Goal: Task Accomplishment & Management: Manage account settings

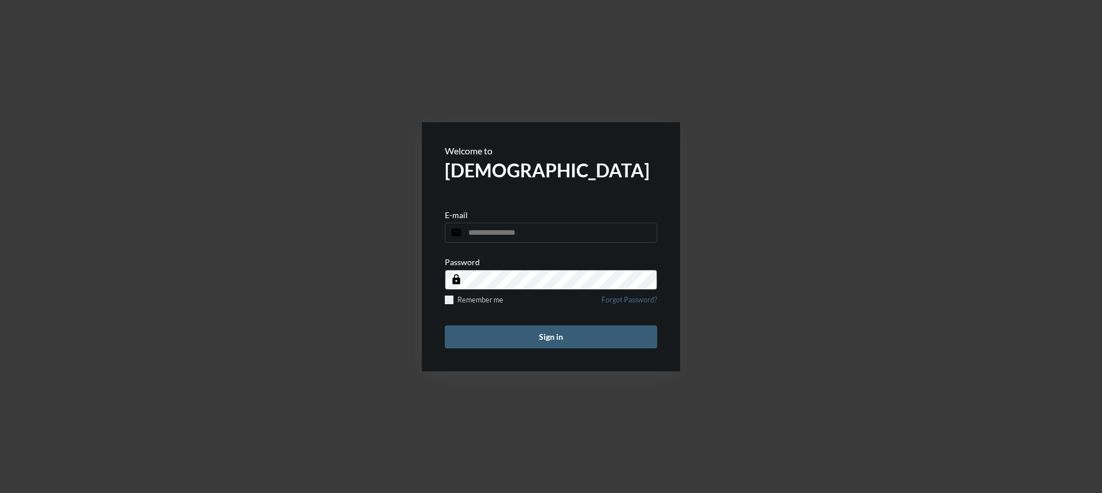
click at [545, 226] on input "email" at bounding box center [551, 233] width 212 height 20
type input "**********"
click at [448, 300] on span at bounding box center [449, 300] width 9 height 9
click at [521, 334] on button "Sign in" at bounding box center [551, 336] width 212 height 23
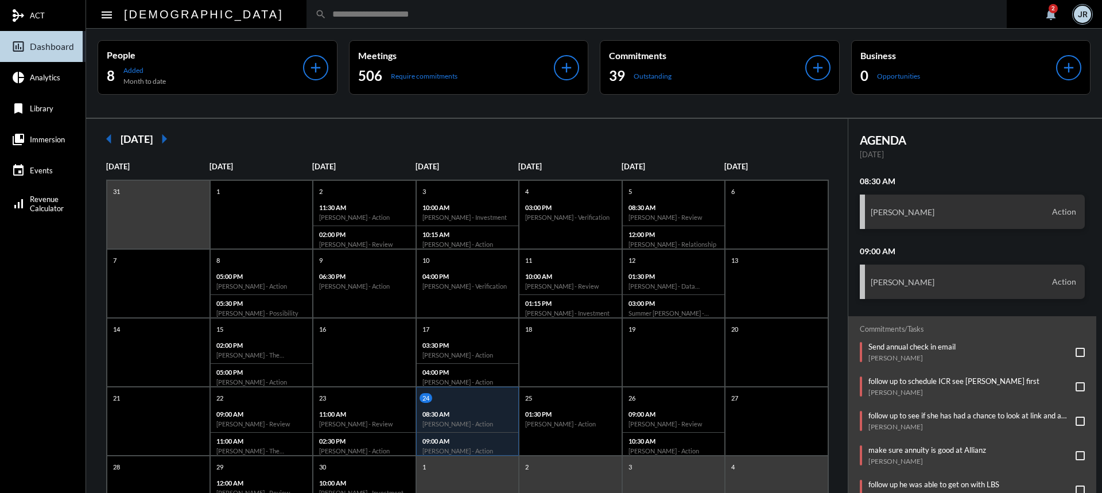
click at [1080, 12] on div "JR" at bounding box center [1082, 14] width 17 height 17
click at [1080, 39] on span at bounding box center [1078, 39] width 11 height 11
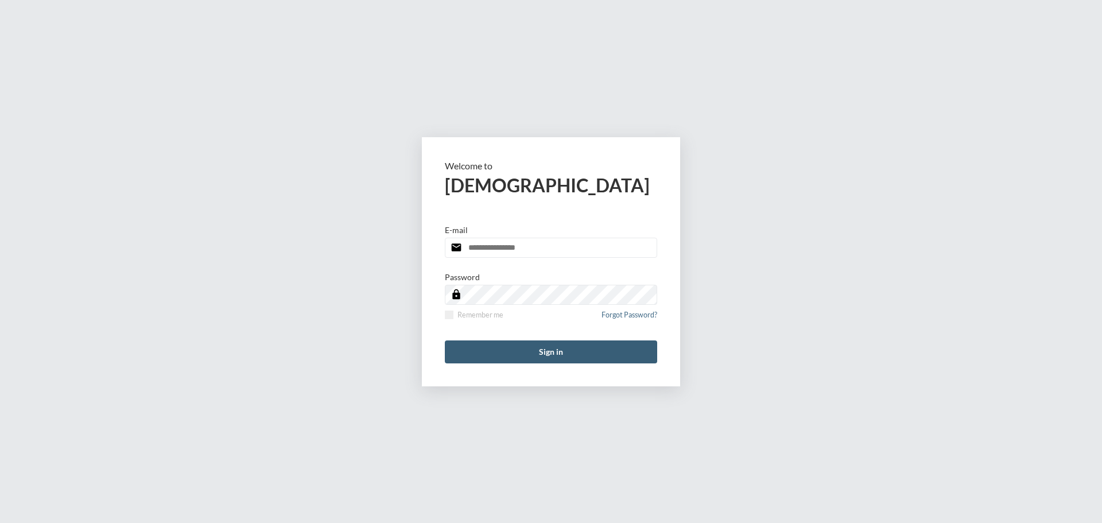
click at [592, 246] on input "email" at bounding box center [551, 248] width 212 height 20
type input "**********"
click at [454, 317] on label "Remember me" at bounding box center [474, 315] width 59 height 9
click at [537, 359] on button "Sign in" at bounding box center [551, 351] width 212 height 23
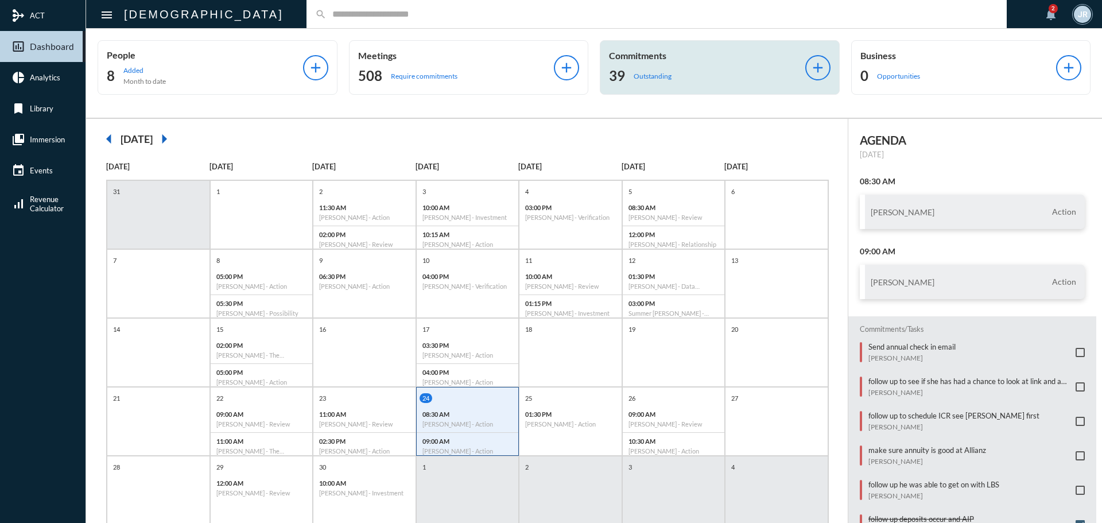
click at [644, 61] on div "Commitments 39 Outstanding" at bounding box center [707, 67] width 196 height 35
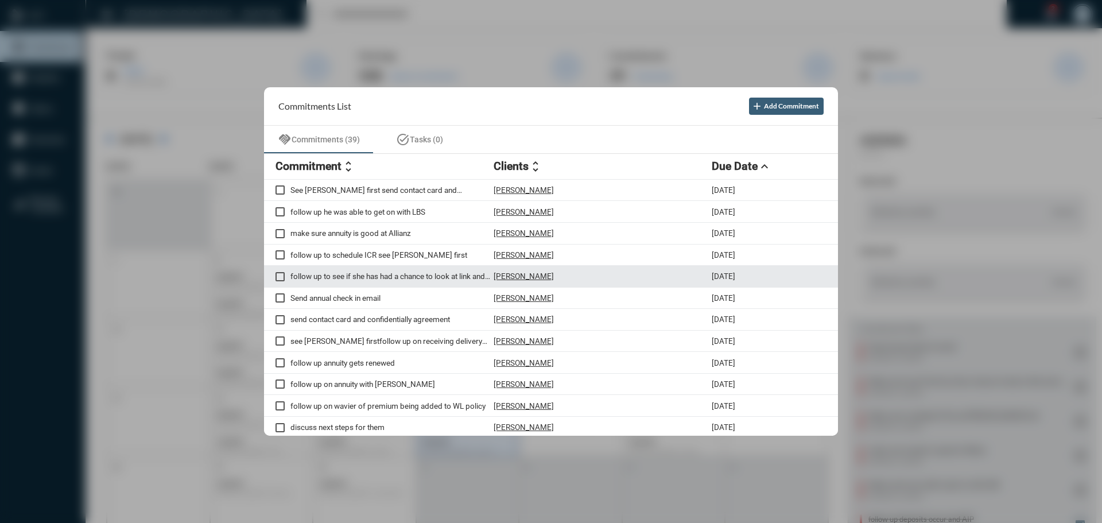
click at [520, 273] on p "Chanda Bhat" at bounding box center [524, 276] width 60 height 9
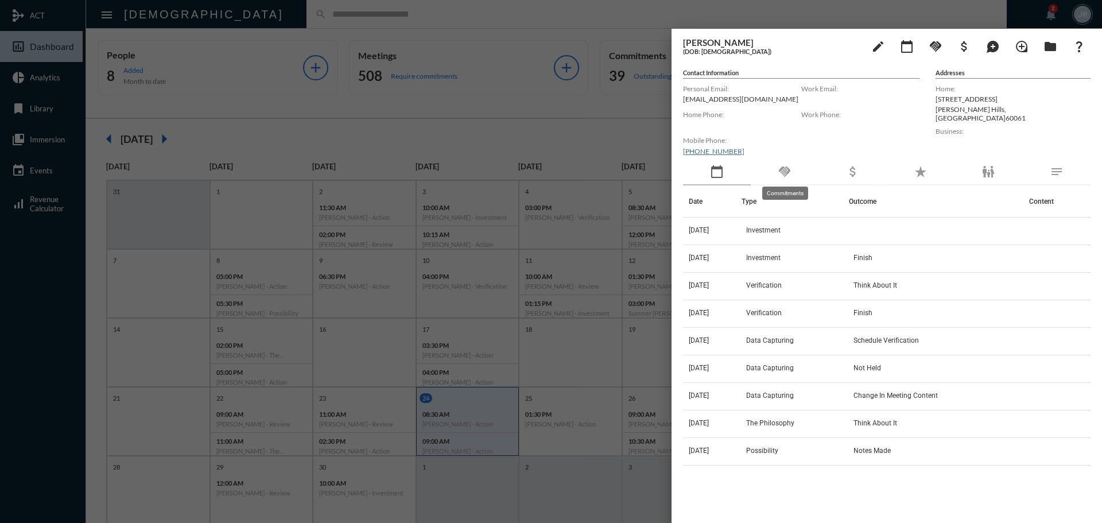
click at [784, 172] on mat-icon "handshake" at bounding box center [785, 172] width 14 height 14
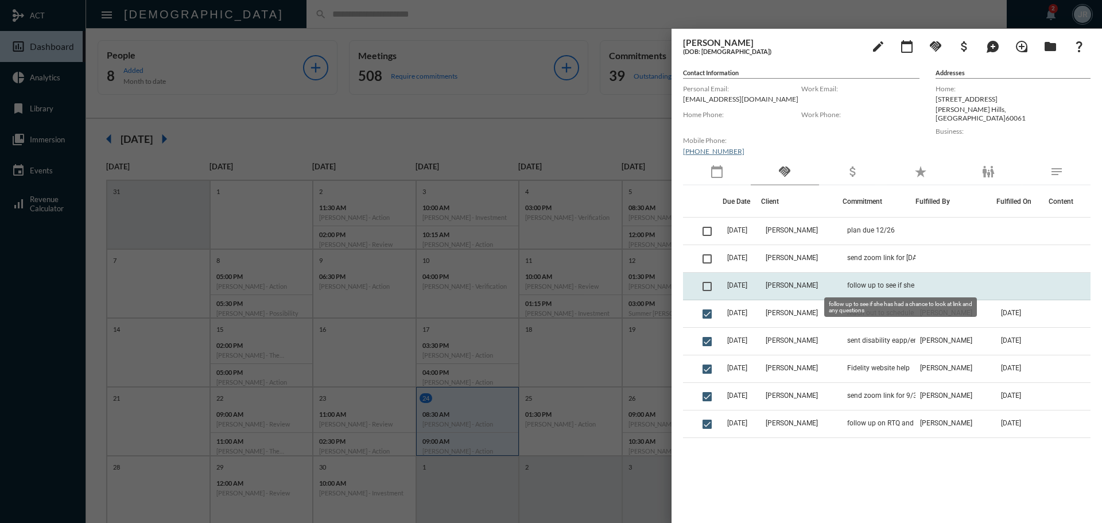
click at [873, 287] on span "follow up to see if she has had a chance to look at link and any questions" at bounding box center [904, 285] width 115 height 8
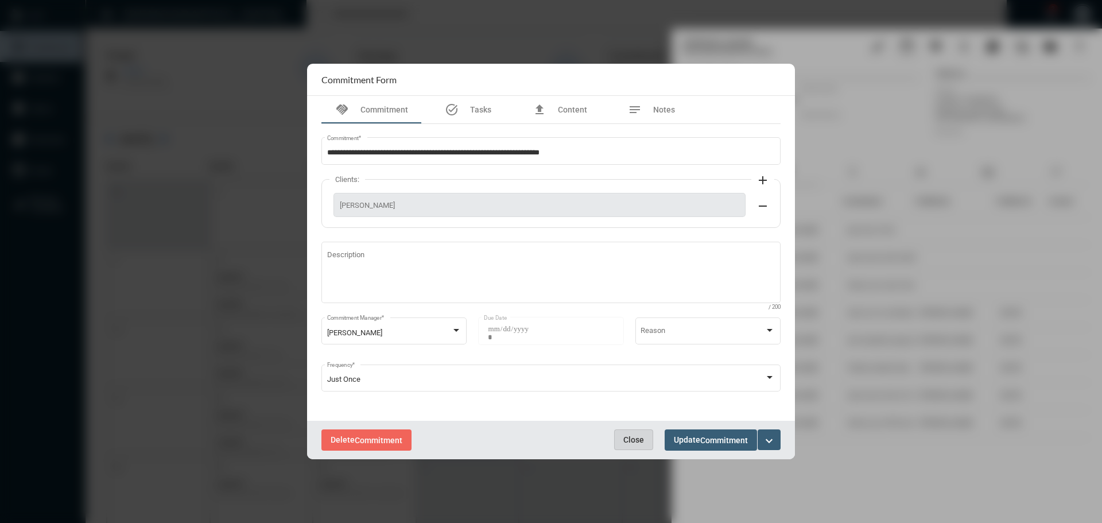
click at [633, 438] on span "Close" at bounding box center [633, 439] width 21 height 9
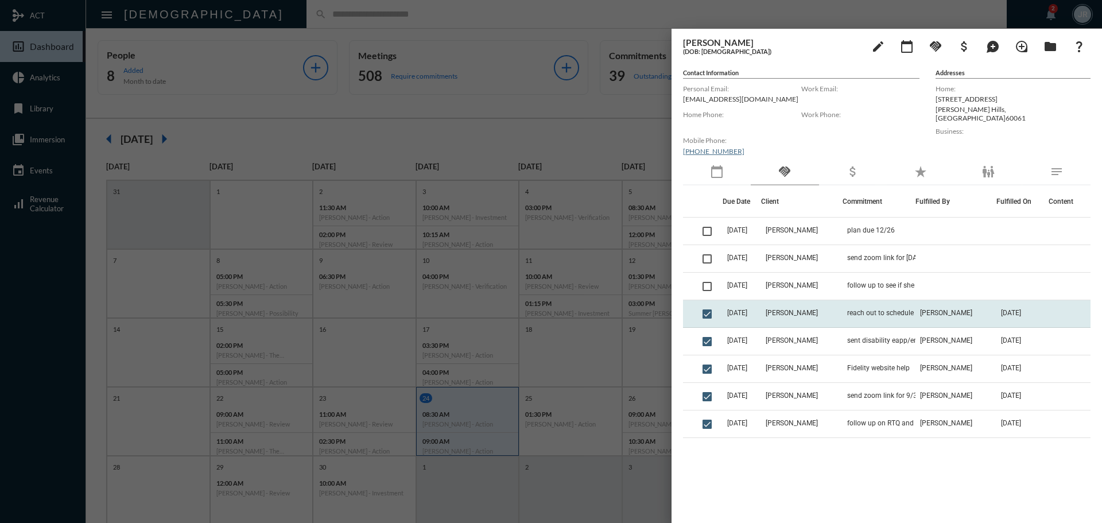
click at [855, 307] on td "reach out to schedule another meeting to go over Clark Capital" at bounding box center [879, 314] width 73 height 28
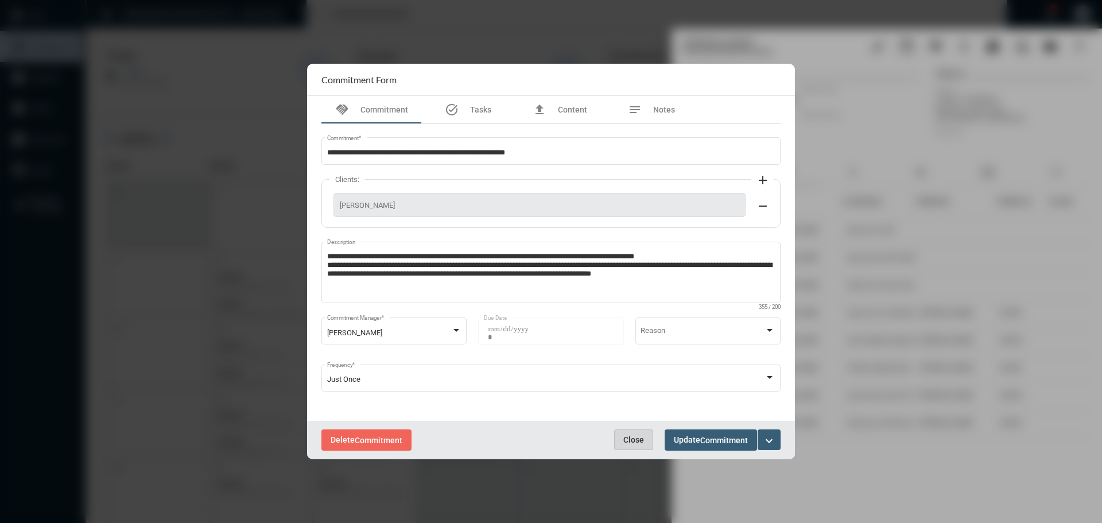
click at [642, 442] on span "Close" at bounding box center [633, 439] width 21 height 9
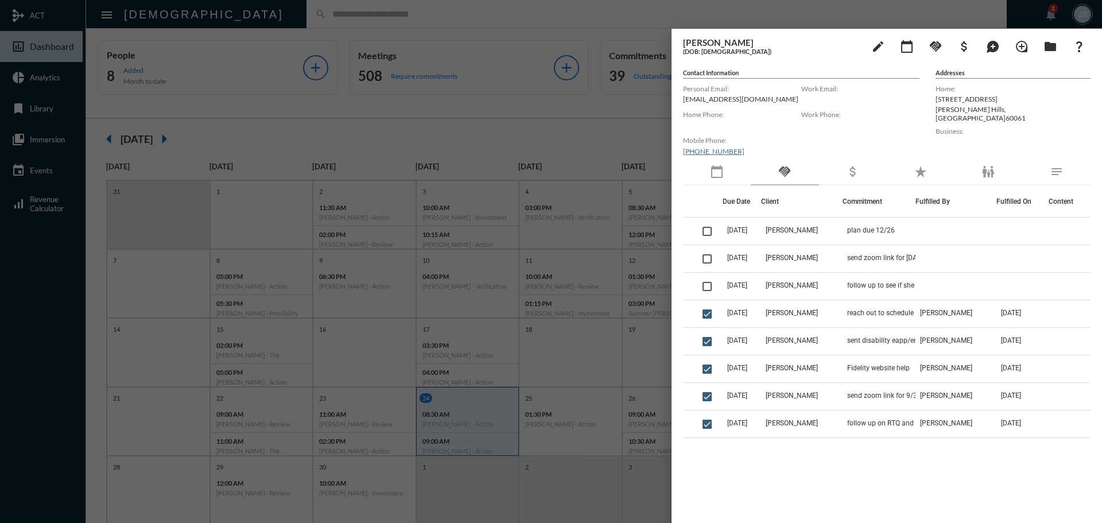
drag, startPoint x: 524, startPoint y: 15, endPoint x: 529, endPoint y: 25, distance: 10.5
click at [529, 24] on div at bounding box center [551, 261] width 1102 height 523
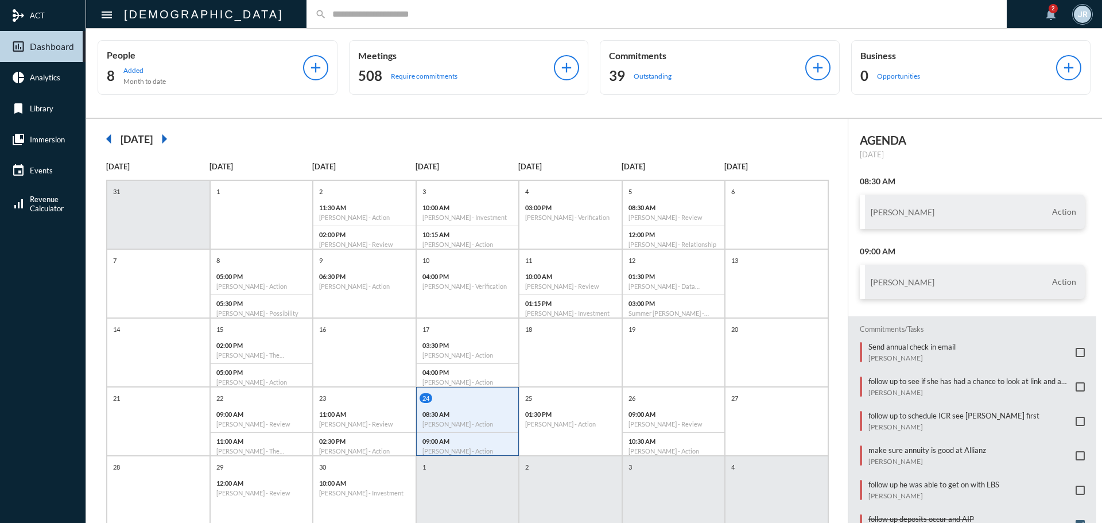
click at [656, 59] on p "Commitments" at bounding box center [707, 55] width 196 height 11
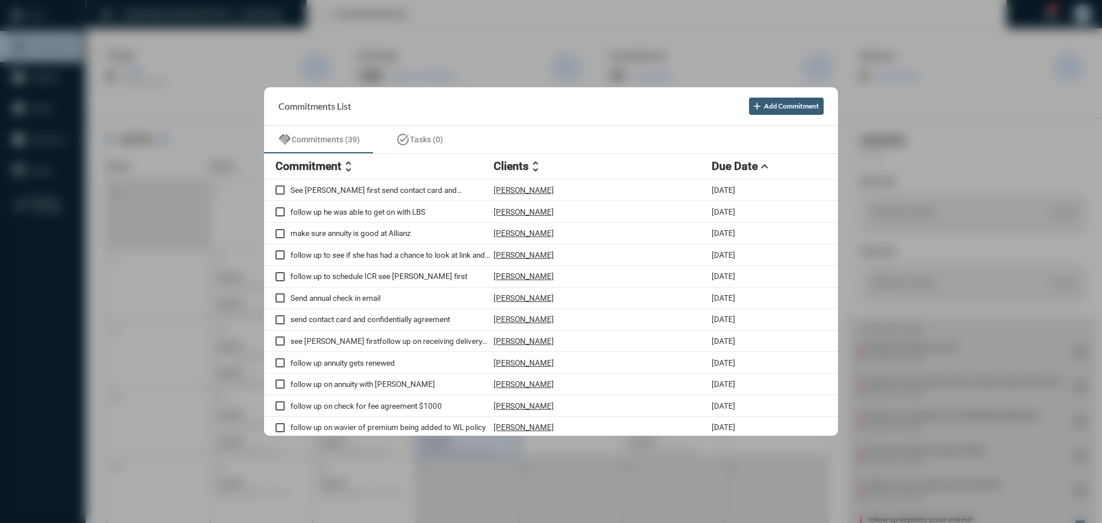
click at [427, 12] on div at bounding box center [551, 261] width 1102 height 523
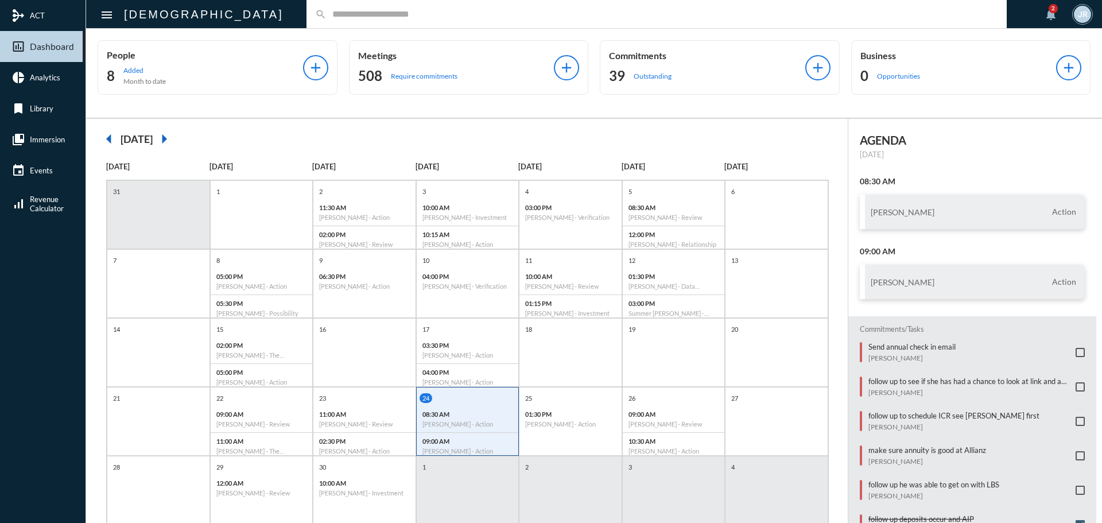
click at [327, 14] on input "text" at bounding box center [663, 14] width 672 height 10
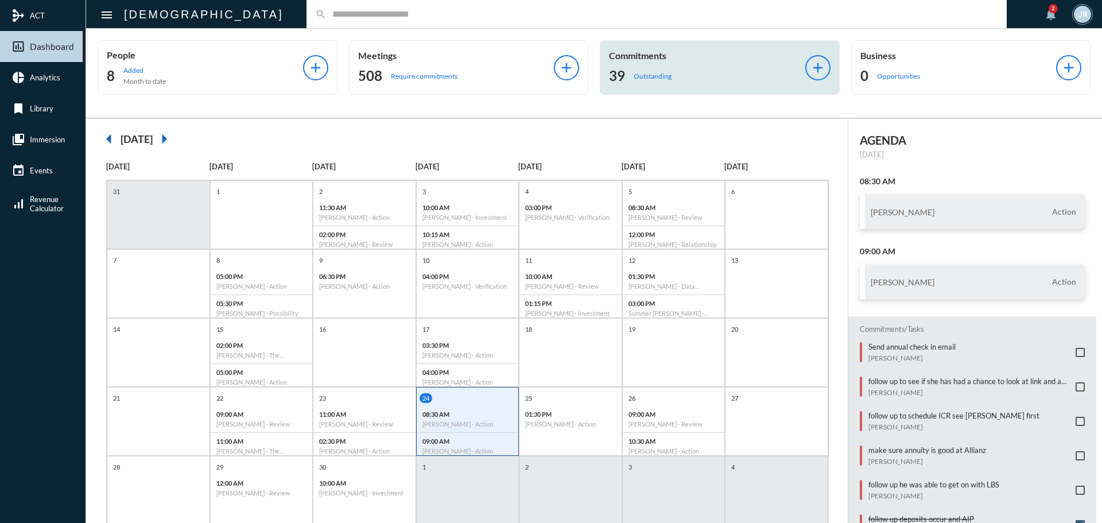
click at [635, 54] on p "Commitments" at bounding box center [707, 55] width 196 height 11
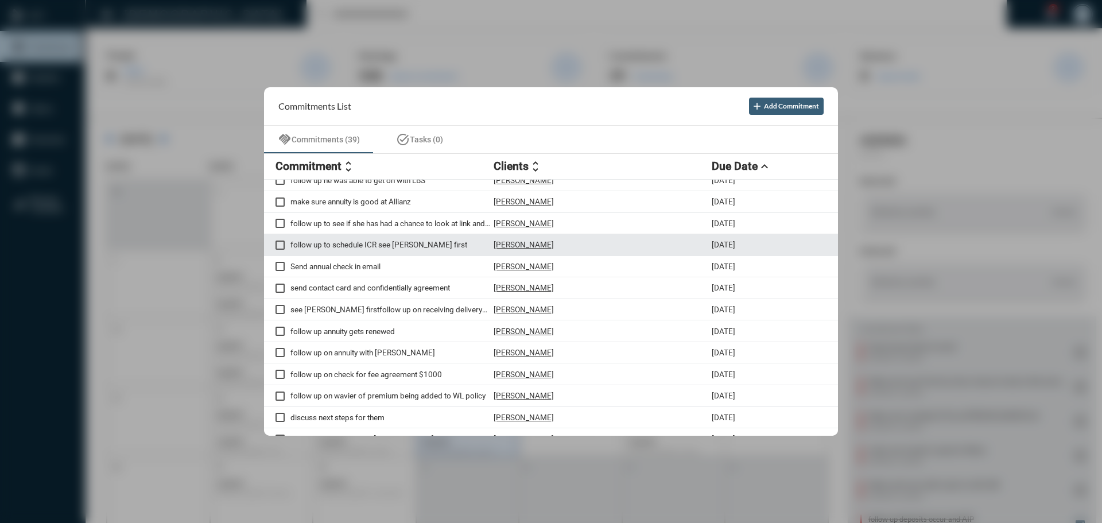
scroll to position [57, 0]
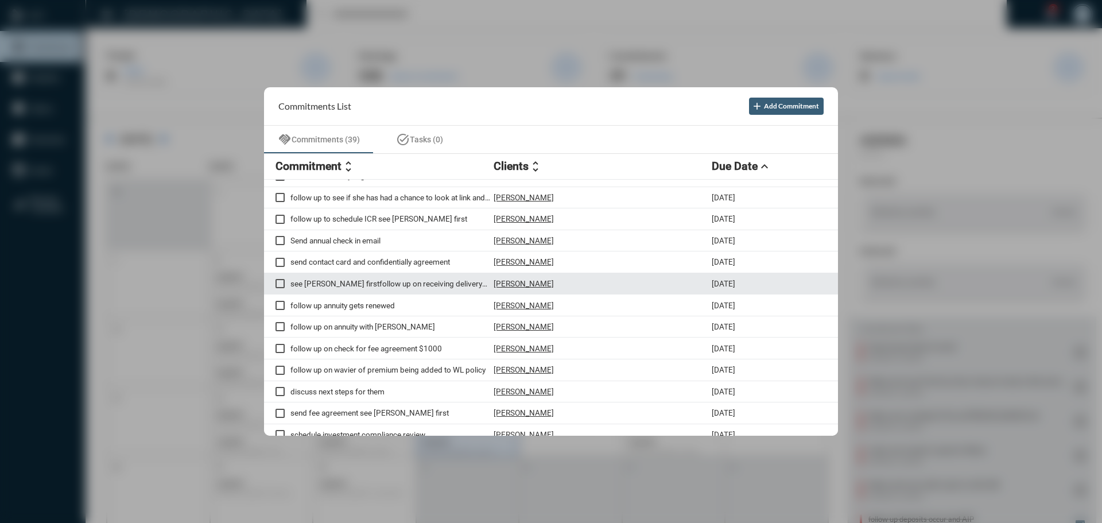
click at [515, 284] on p "Kyle Cline" at bounding box center [524, 283] width 60 height 9
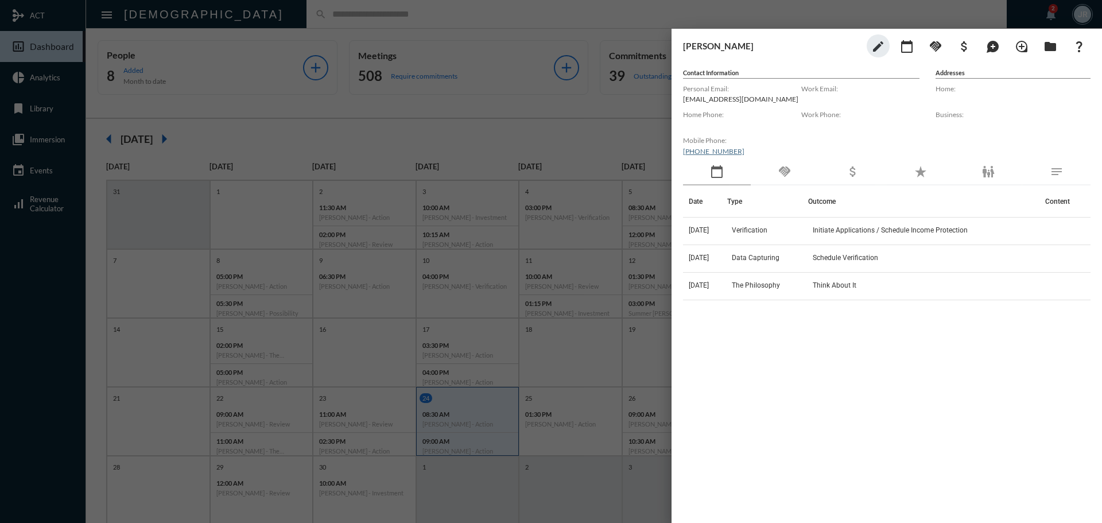
click at [787, 173] on mat-icon "handshake" at bounding box center [785, 172] width 14 height 14
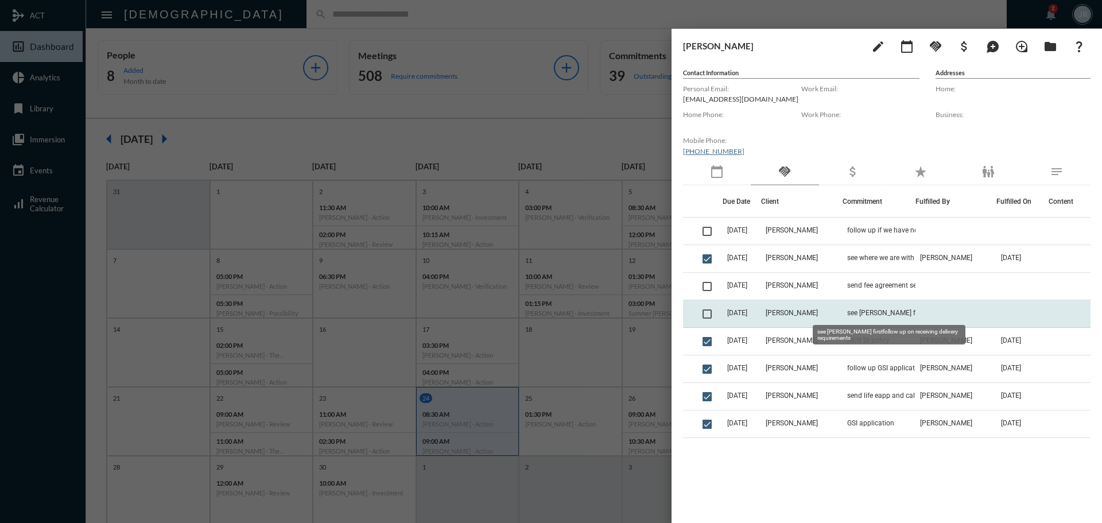
click at [856, 315] on span "see John firstfollow up on receiving delivery requirements" at bounding box center [904, 313] width 115 height 8
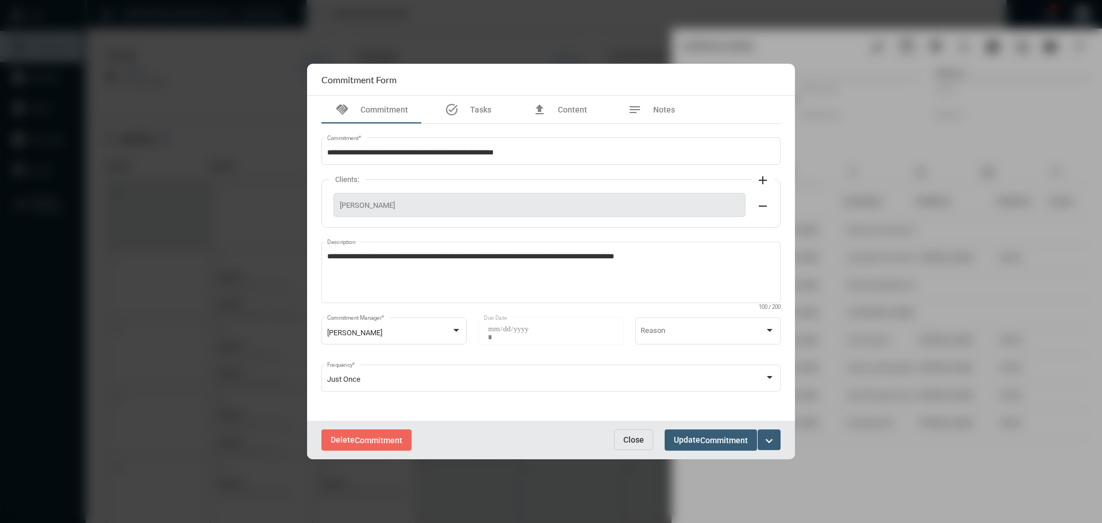
click at [770, 436] on mat-icon "expand_more" at bounding box center [769, 441] width 14 height 14
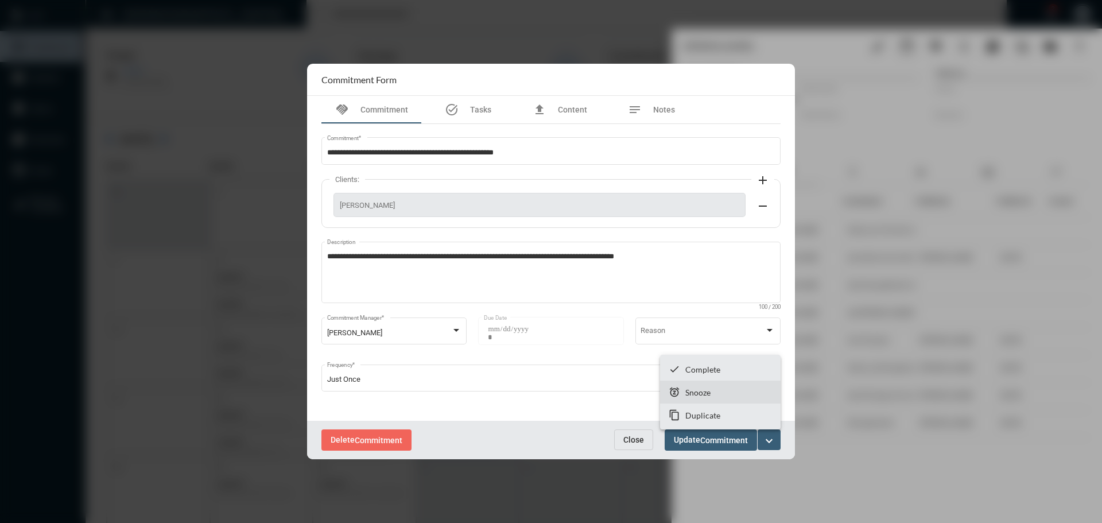
click at [705, 387] on p "Snooze" at bounding box center [697, 392] width 25 height 10
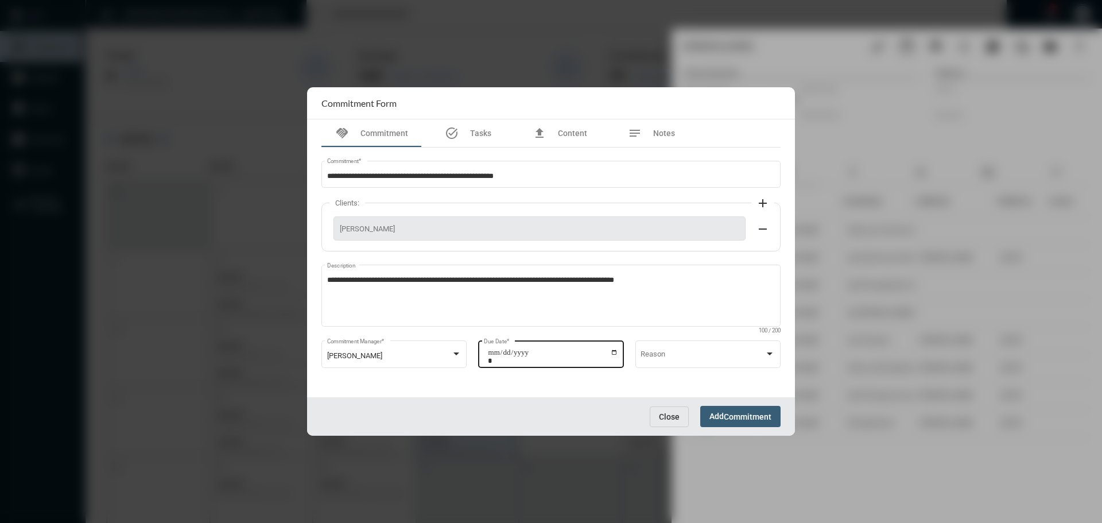
click at [614, 354] on input "**********" at bounding box center [553, 356] width 130 height 16
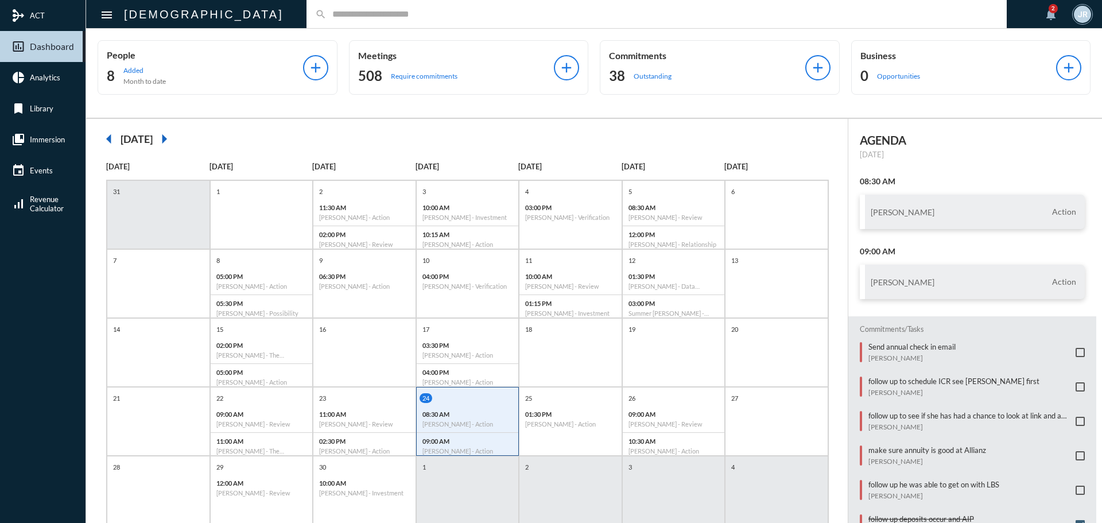
click at [381, 14] on input "text" at bounding box center [663, 14] width 672 height 10
click at [307, 7] on div "search" at bounding box center [657, 14] width 700 height 28
click at [327, 18] on input "text" at bounding box center [663, 14] width 672 height 10
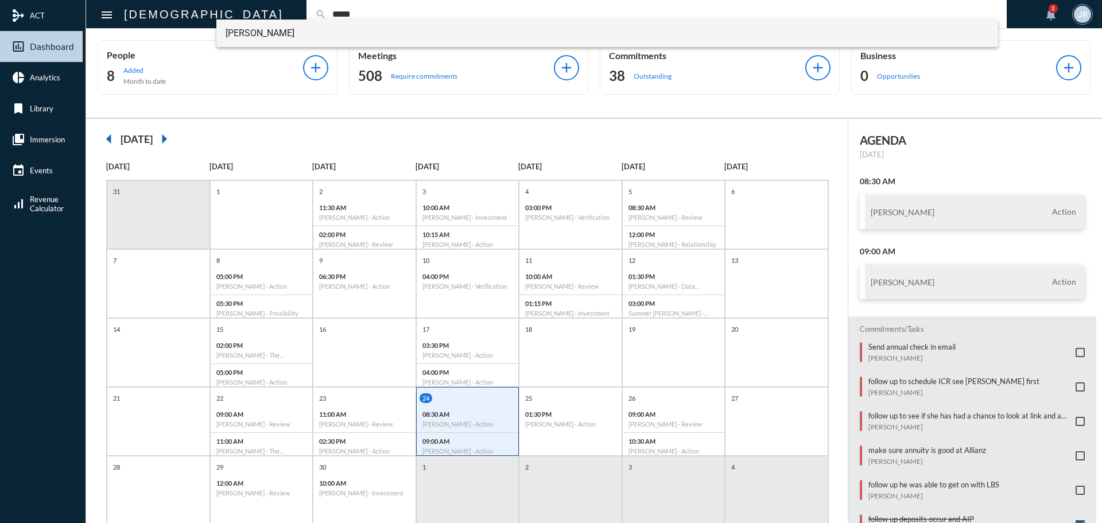
type input "*****"
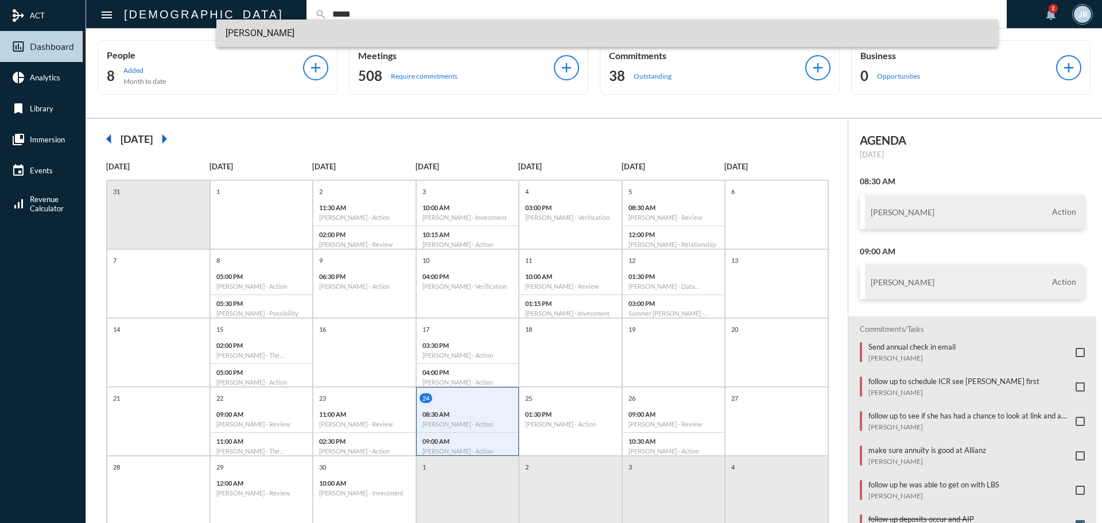
click at [265, 35] on span "[PERSON_NAME]" at bounding box center [608, 34] width 764 height 28
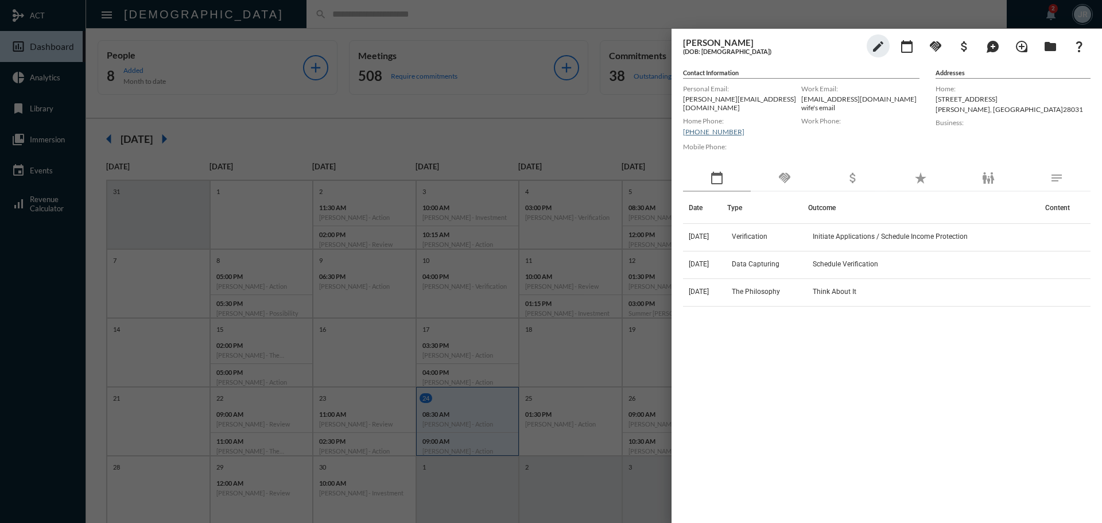
click at [797, 175] on div "handshake" at bounding box center [785, 178] width 68 height 26
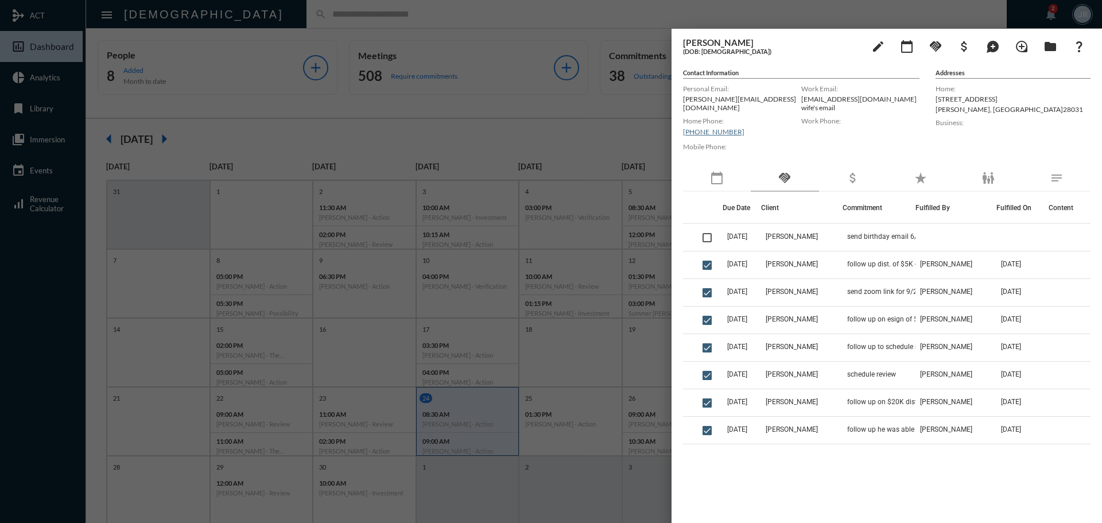
click at [716, 175] on mat-icon "calendar_today" at bounding box center [717, 178] width 14 height 14
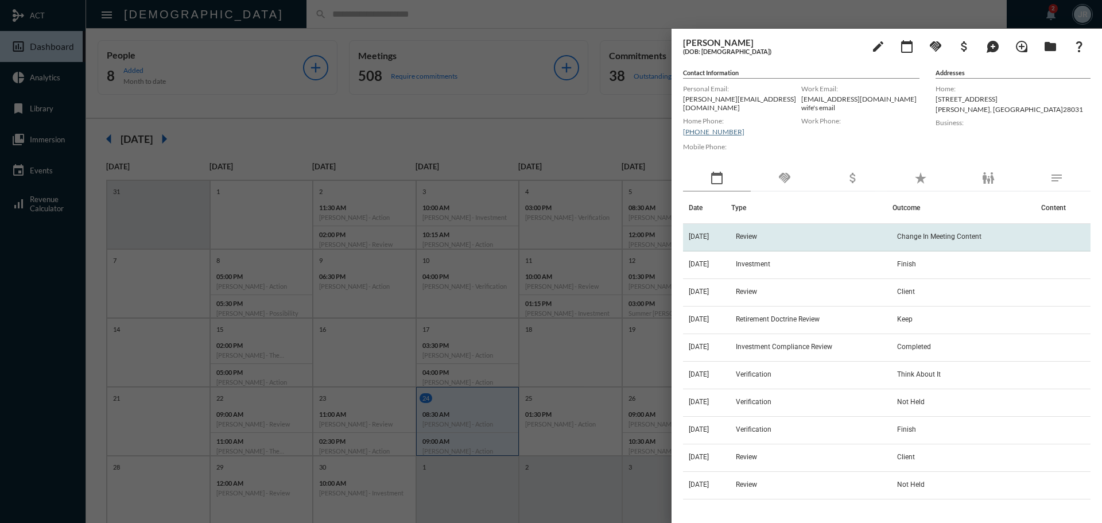
click at [859, 228] on td "Review" at bounding box center [811, 238] width 161 height 28
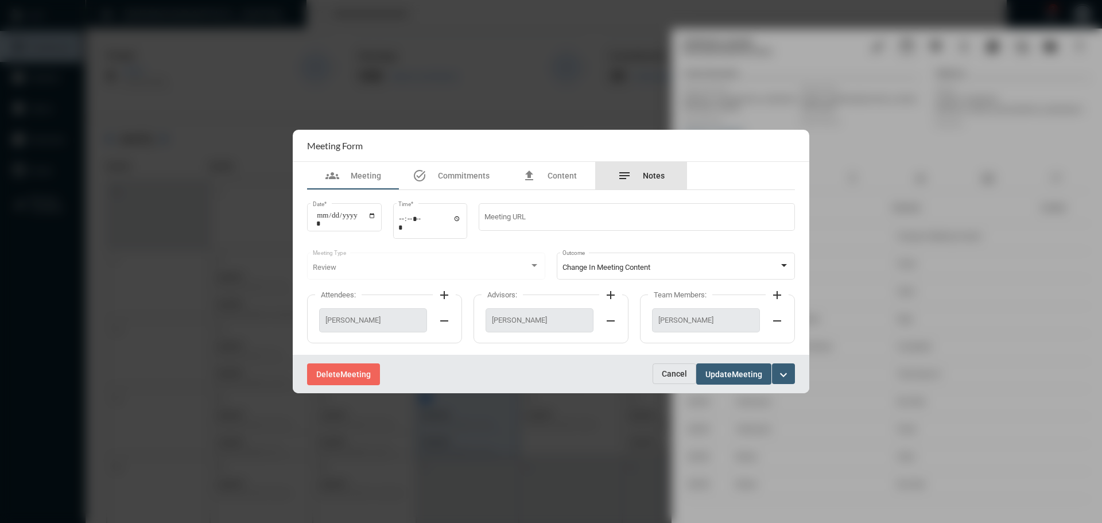
click at [635, 173] on div "notes Notes" at bounding box center [641, 176] width 47 height 14
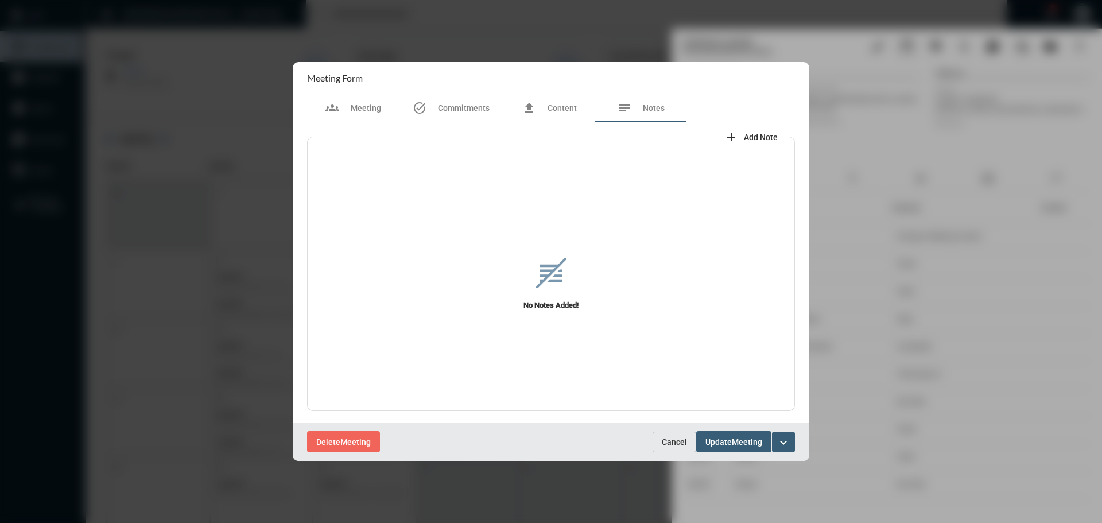
click at [673, 437] on span "Cancel" at bounding box center [674, 441] width 25 height 9
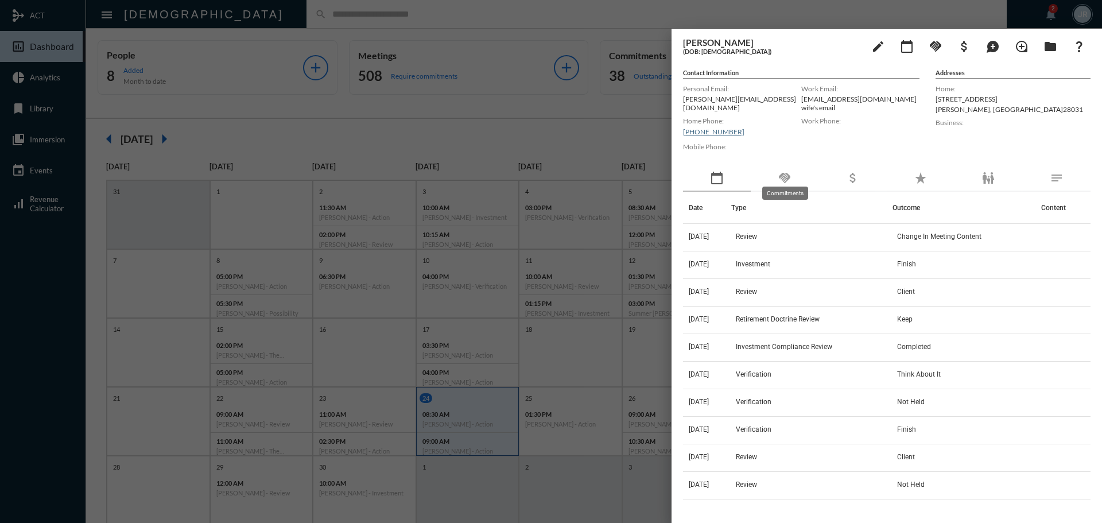
click at [790, 175] on mat-icon "handshake" at bounding box center [785, 178] width 14 height 14
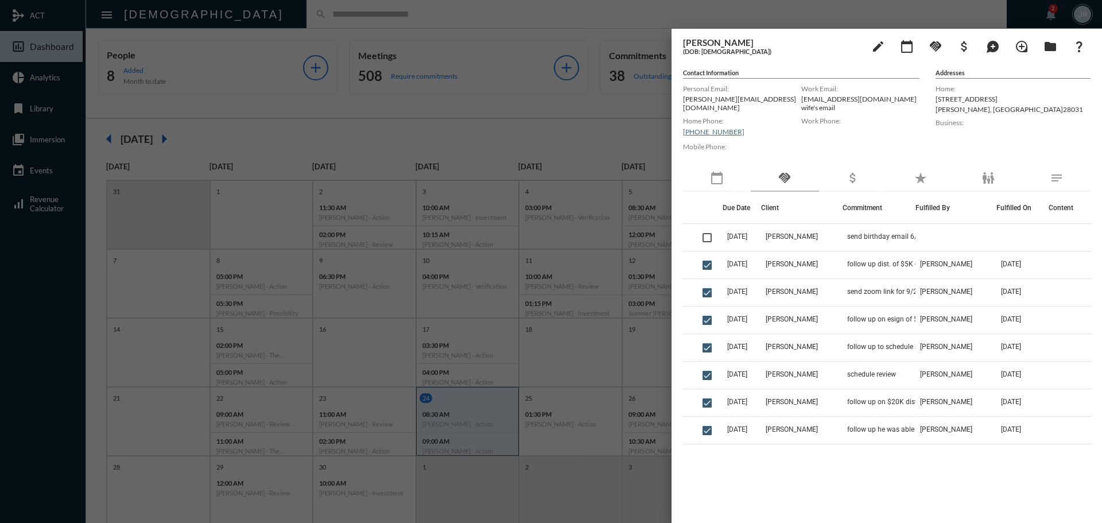
click at [542, 23] on div at bounding box center [551, 261] width 1102 height 523
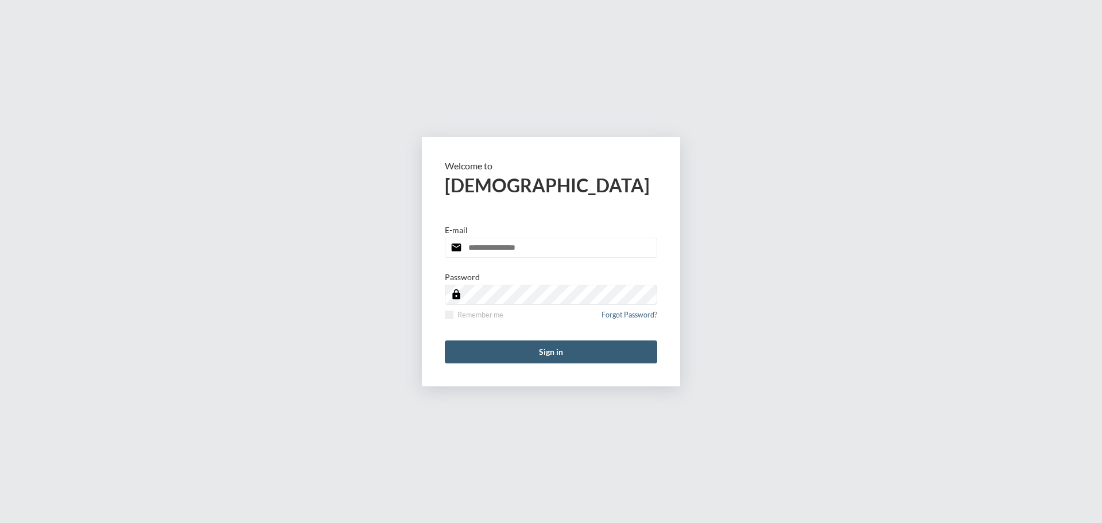
click at [551, 243] on input "email" at bounding box center [551, 248] width 212 height 20
type input "**********"
click at [449, 315] on span at bounding box center [449, 315] width 9 height 9
click at [501, 352] on button "Sign in" at bounding box center [551, 351] width 212 height 23
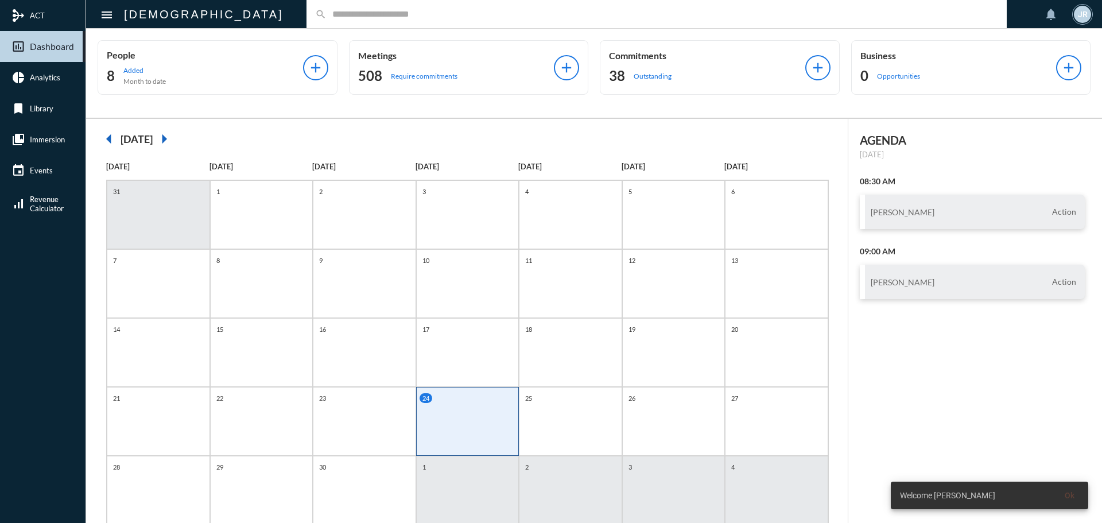
click at [327, 15] on input "text" at bounding box center [663, 14] width 672 height 10
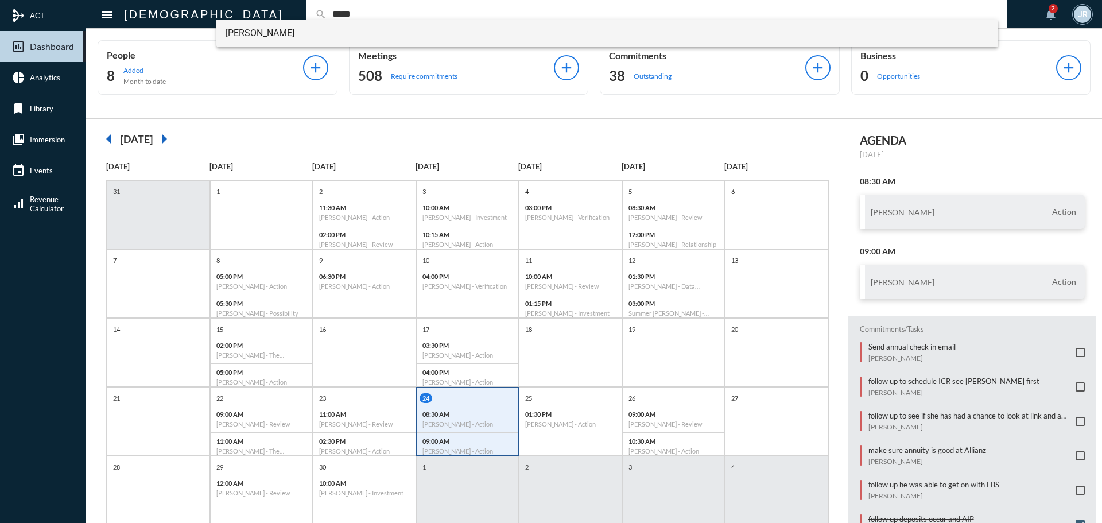
type input "*****"
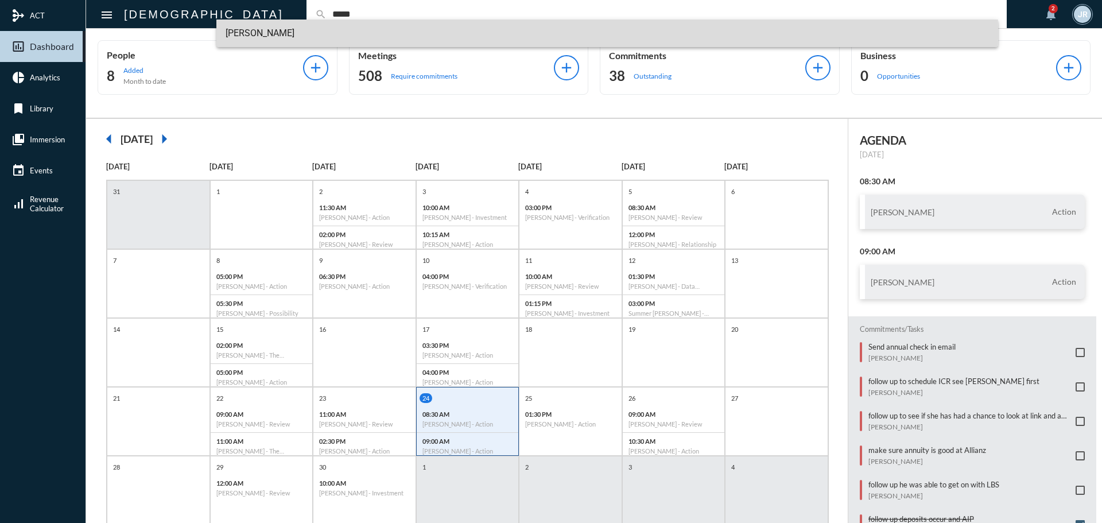
click at [249, 34] on span "[PERSON_NAME]" at bounding box center [608, 34] width 764 height 28
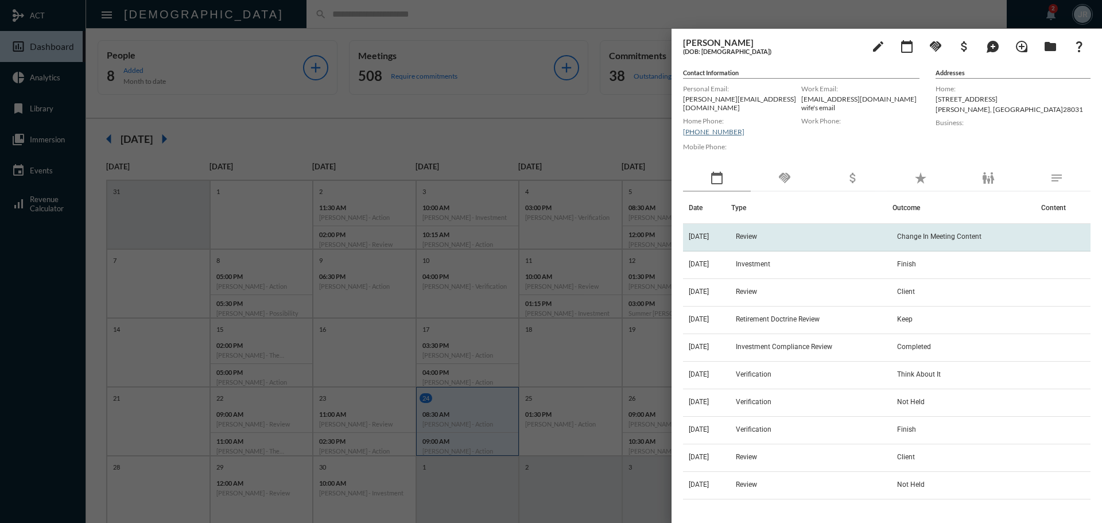
click at [706, 233] on span "9/23/25" at bounding box center [699, 236] width 20 height 8
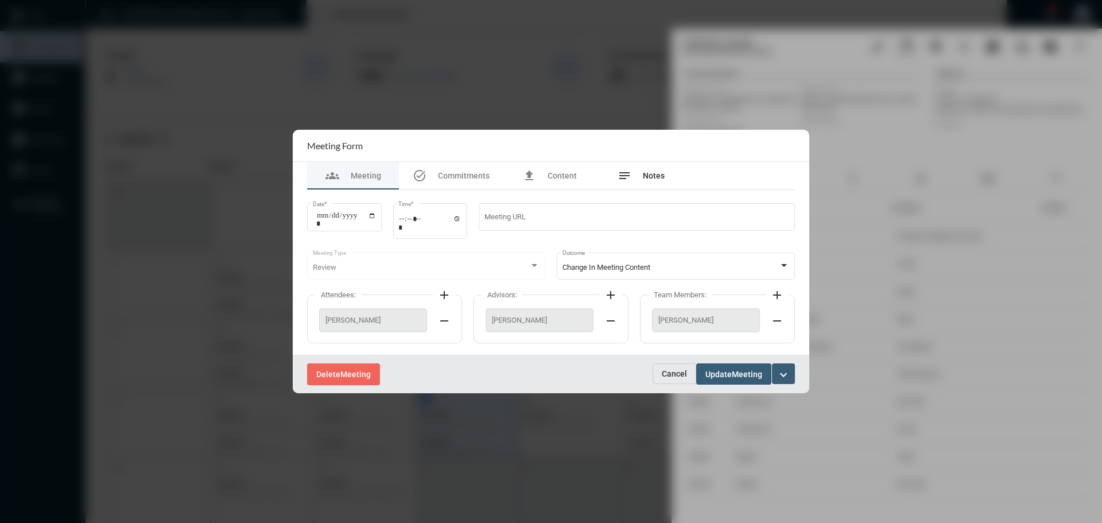
click at [648, 181] on div "notes Notes" at bounding box center [641, 176] width 47 height 14
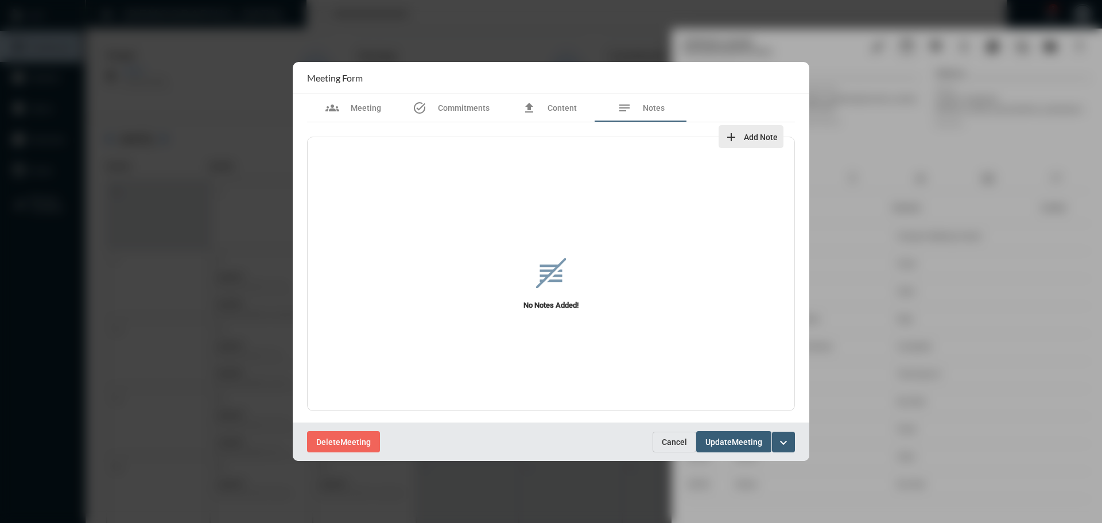
click at [733, 138] on mat-icon "add" at bounding box center [731, 137] width 14 height 14
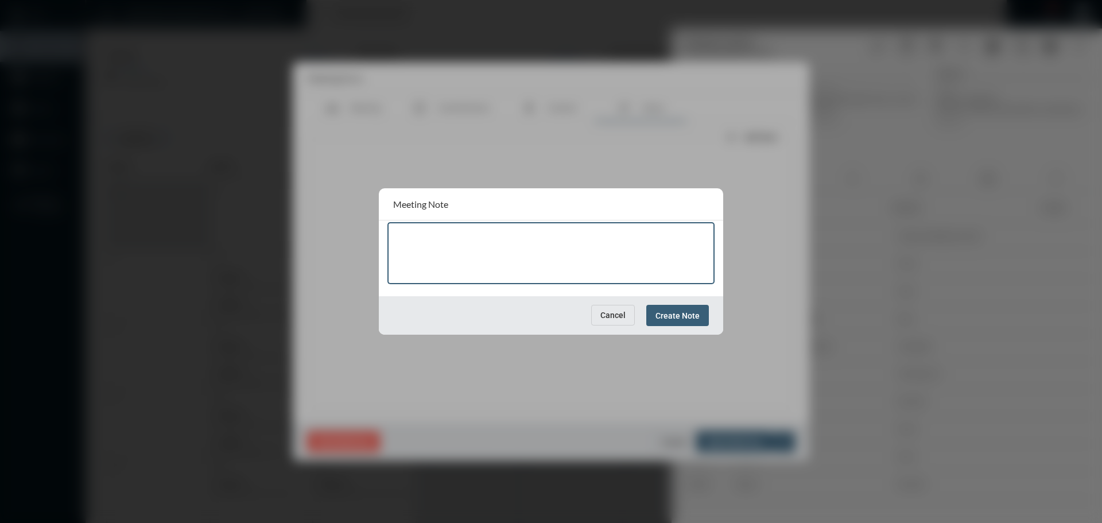
paste textarea "**********"
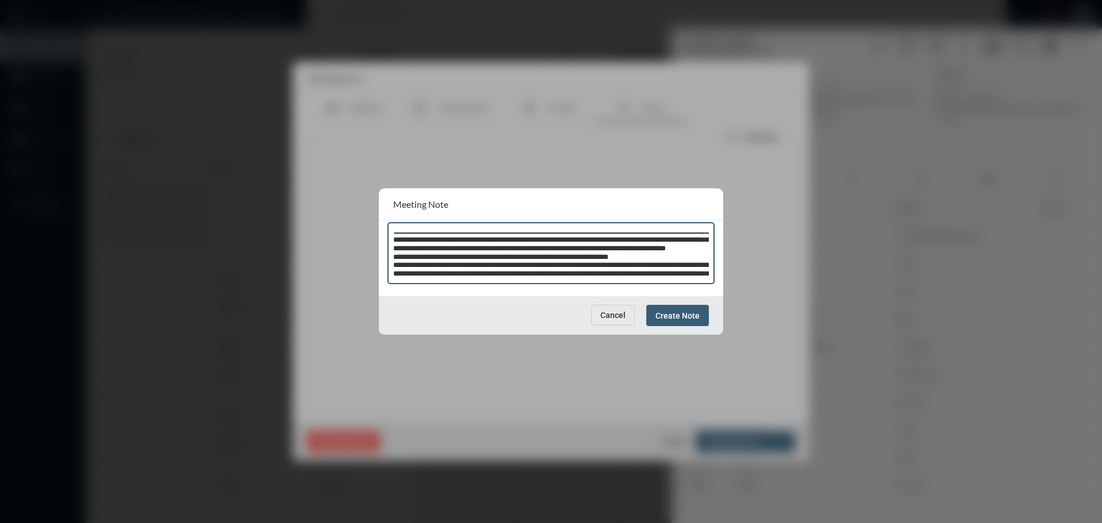
scroll to position [511, 0]
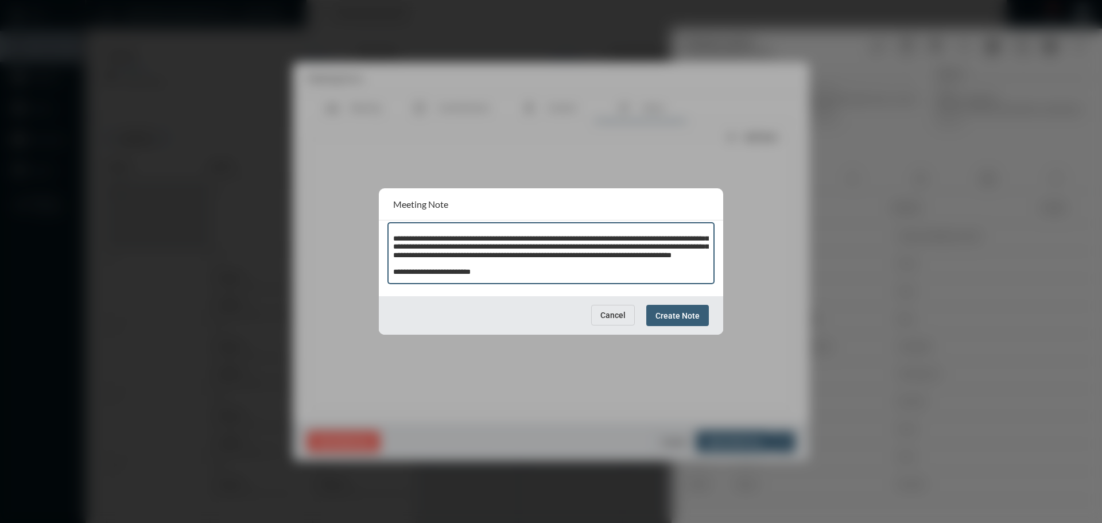
type textarea "**********"
click at [691, 308] on button "Create Note" at bounding box center [677, 315] width 63 height 21
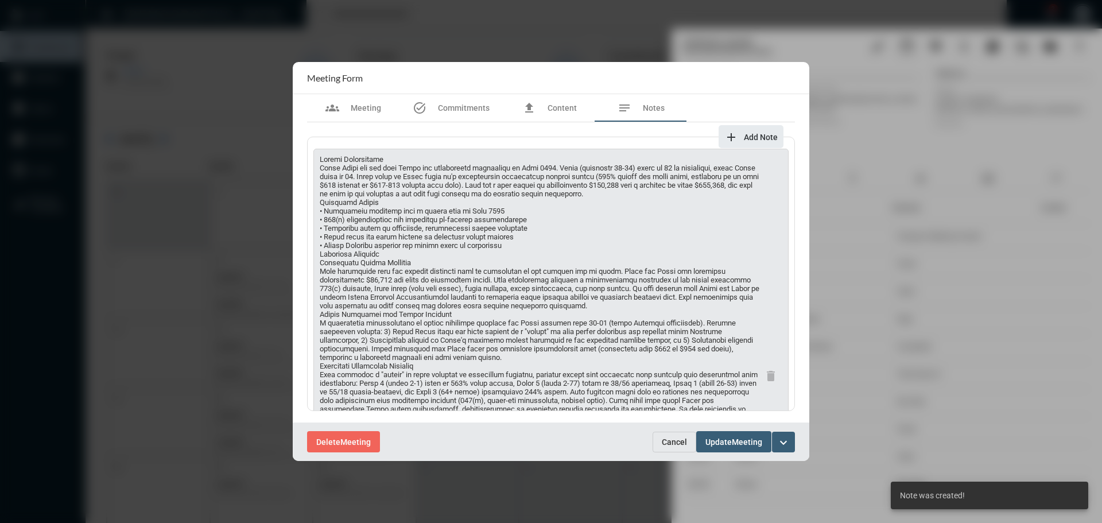
click at [715, 433] on button "Update Meeting" at bounding box center [733, 441] width 75 height 21
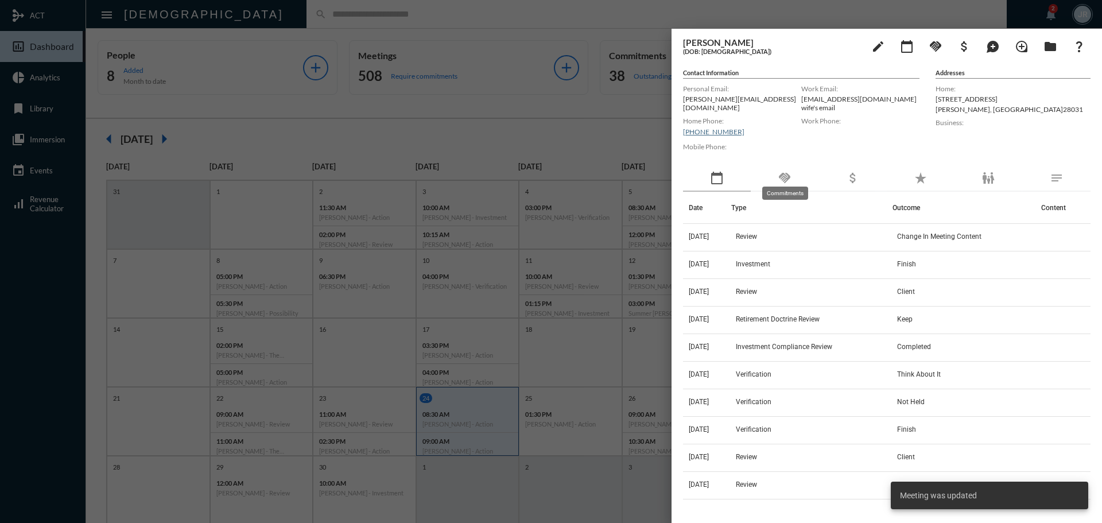
click at [785, 171] on mat-icon "handshake" at bounding box center [785, 178] width 14 height 14
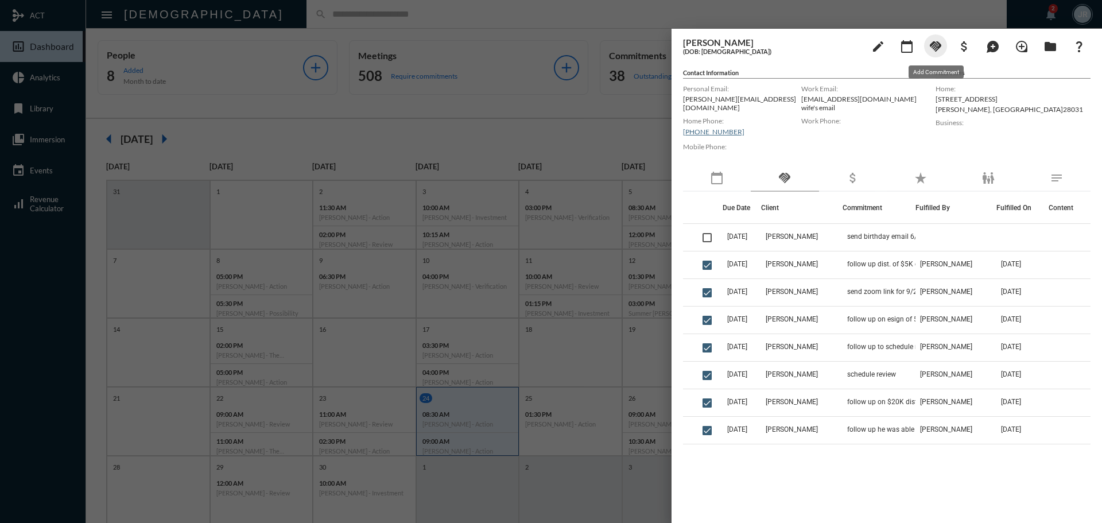
click at [933, 45] on mat-icon "handshake" at bounding box center [936, 47] width 14 height 14
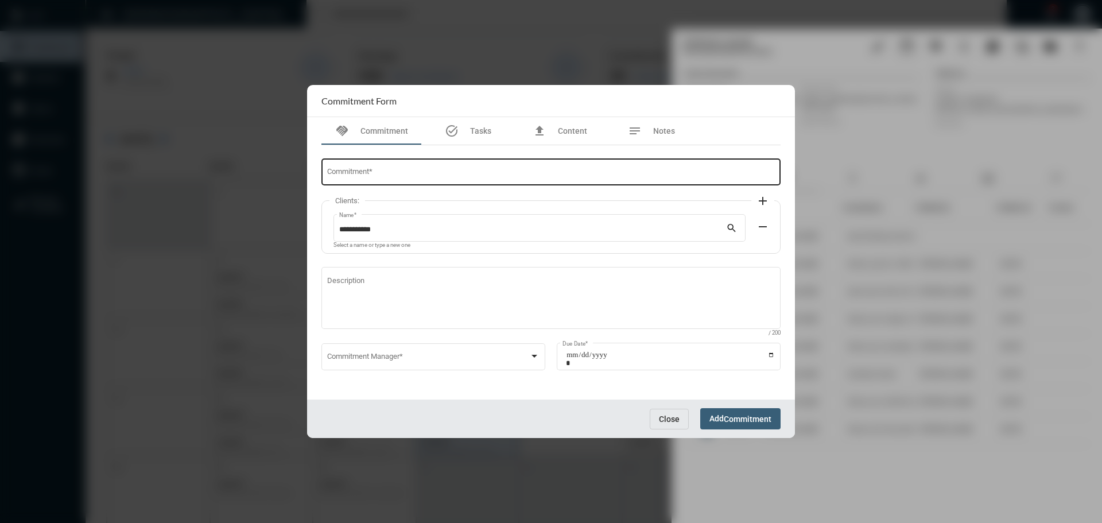
click at [341, 165] on div "Commitment *" at bounding box center [551, 171] width 448 height 29
type input "**********"
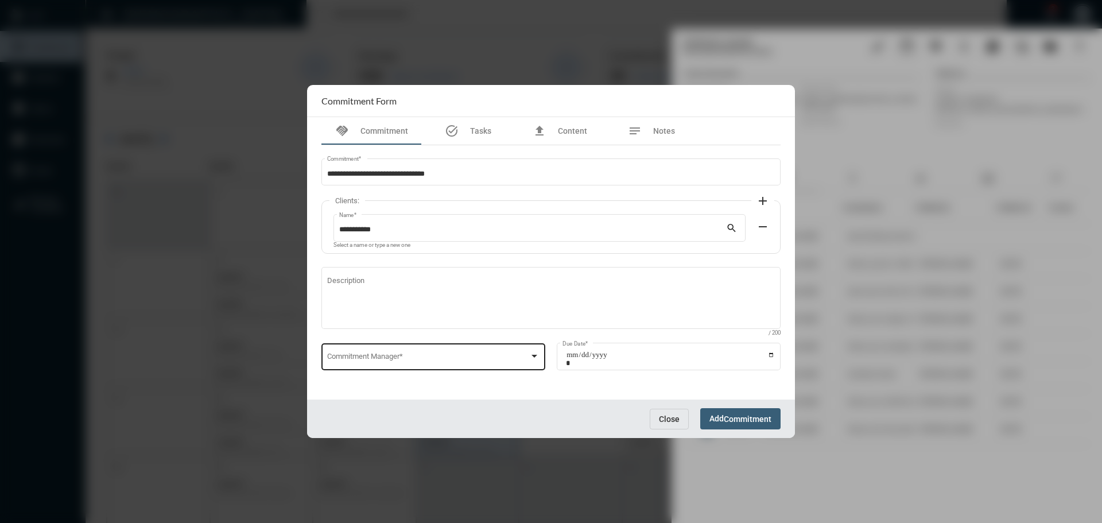
click at [476, 369] on div "Commitment Manager *" at bounding box center [433, 355] width 213 height 29
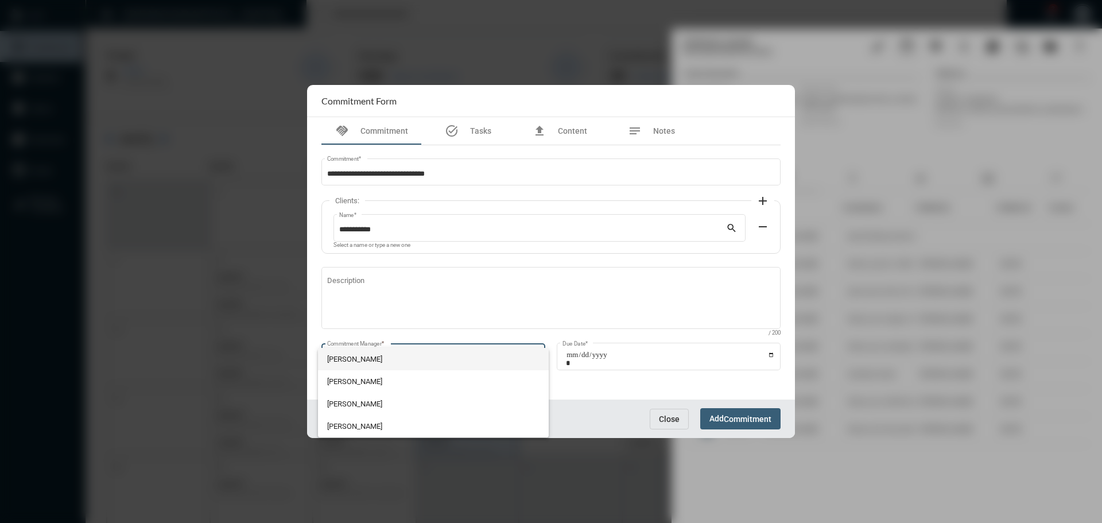
click at [386, 358] on span "John McCollum" at bounding box center [433, 359] width 213 height 22
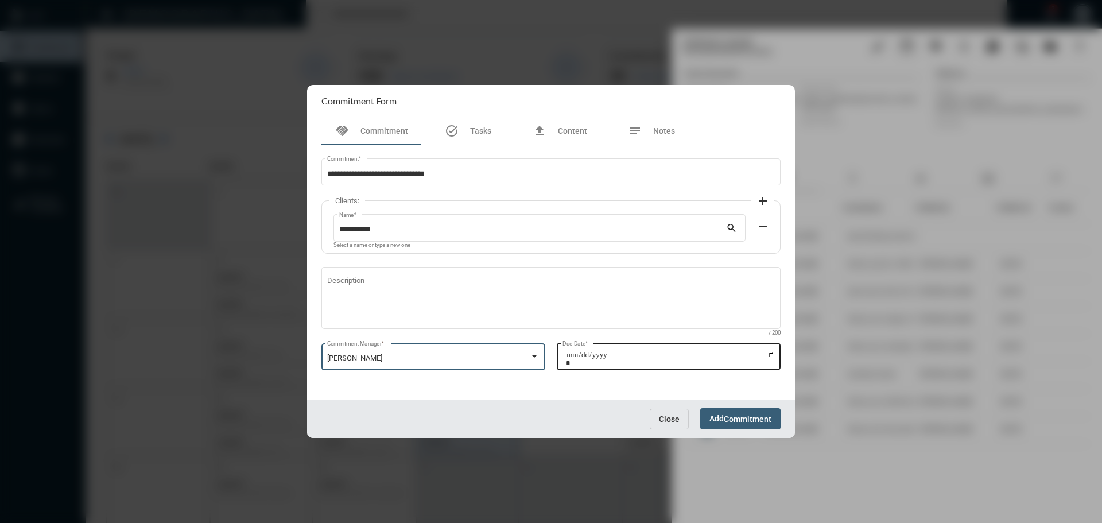
click at [772, 354] on input "Due Date *" at bounding box center [670, 359] width 209 height 16
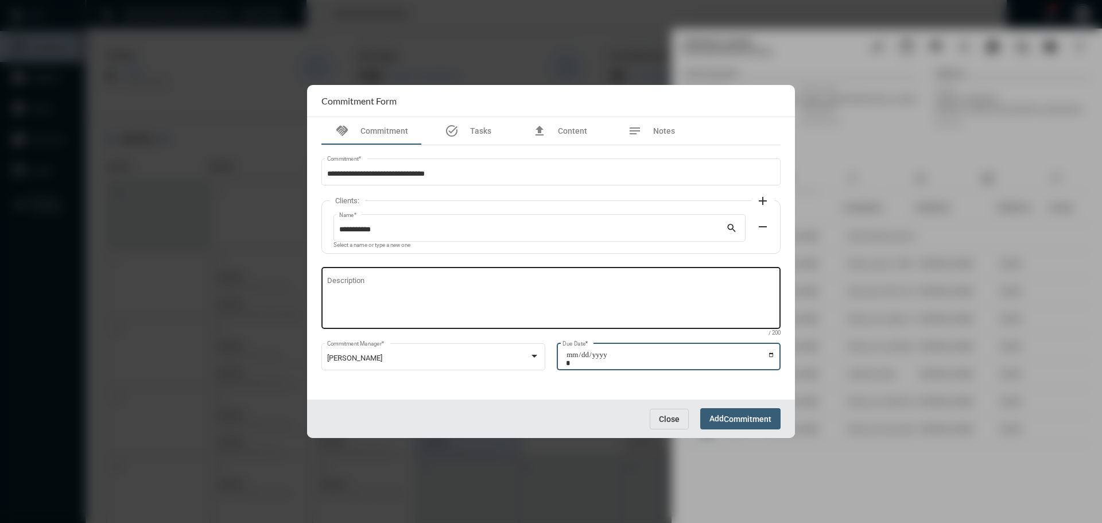
type input "**********"
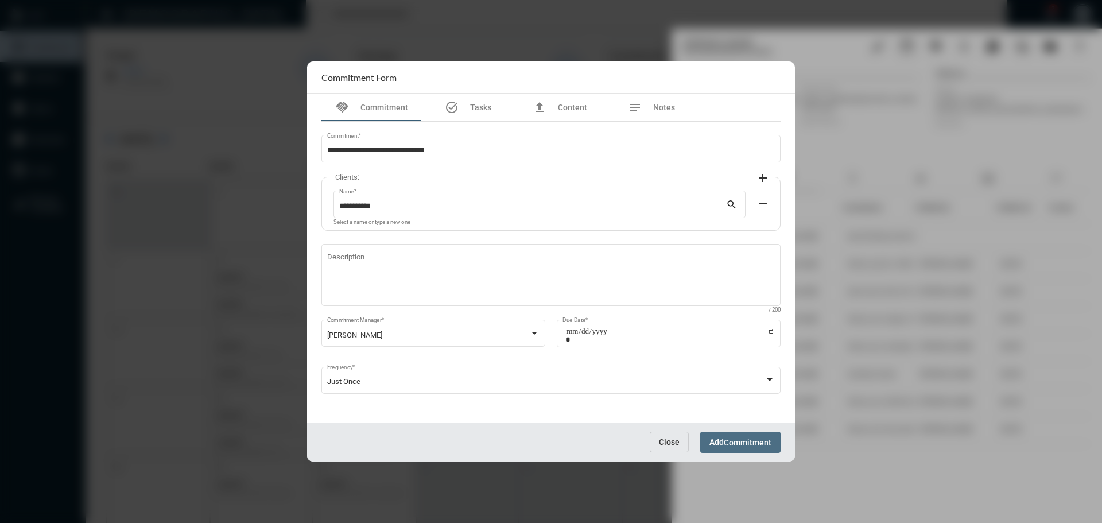
click at [738, 441] on span "Commitment" at bounding box center [748, 442] width 48 height 9
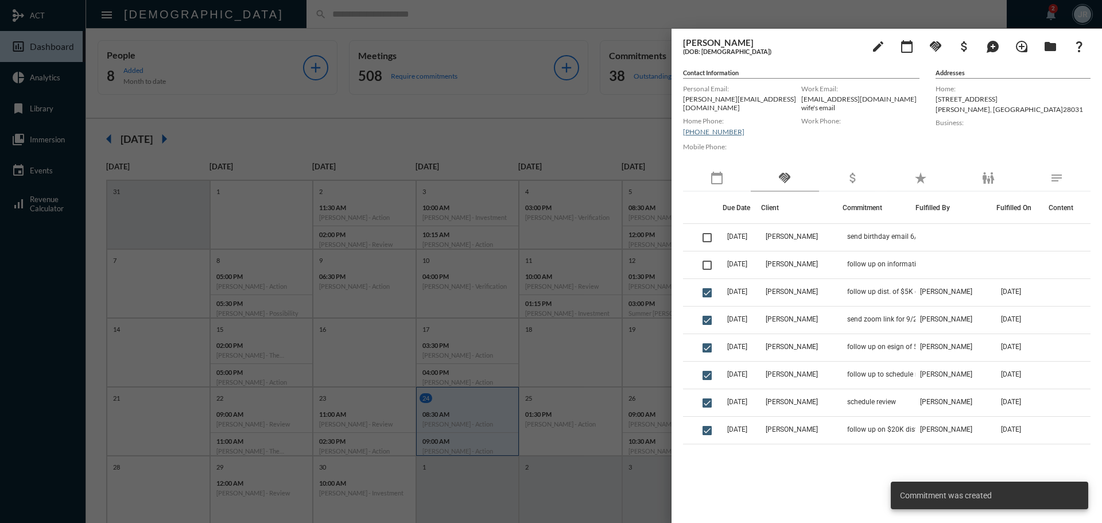
click at [272, 17] on div at bounding box center [551, 261] width 1102 height 523
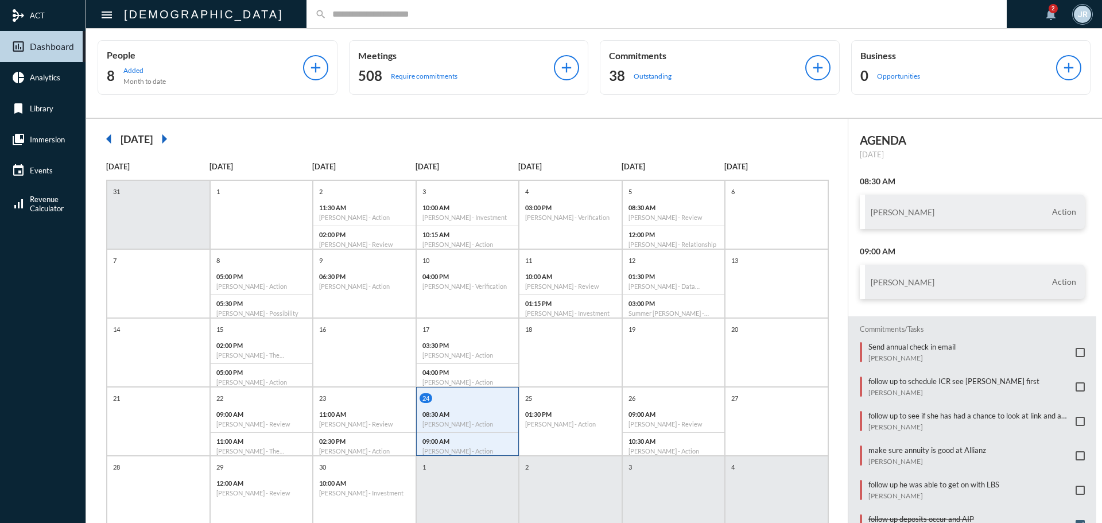
click at [327, 18] on input "text" at bounding box center [663, 14] width 672 height 10
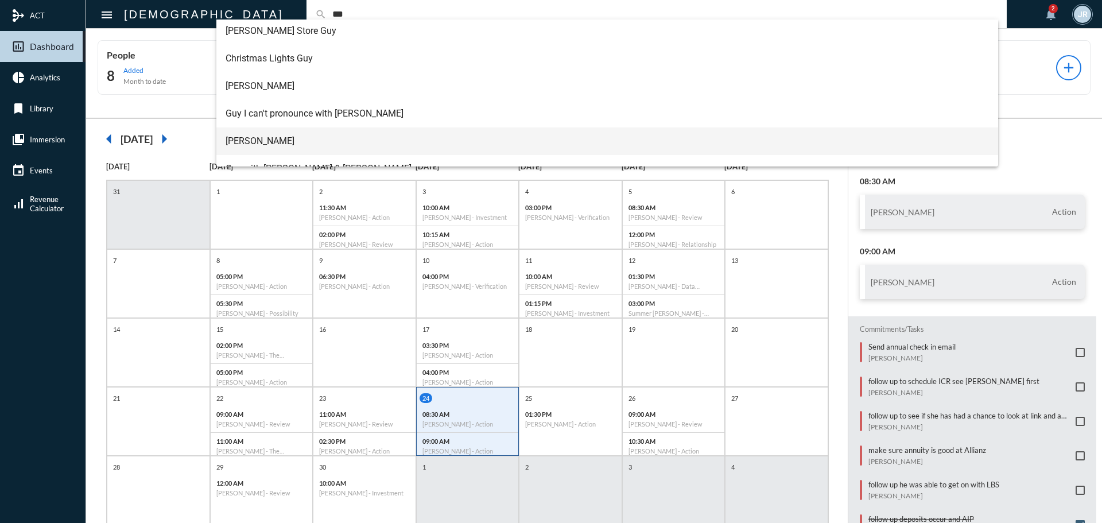
scroll to position [115, 0]
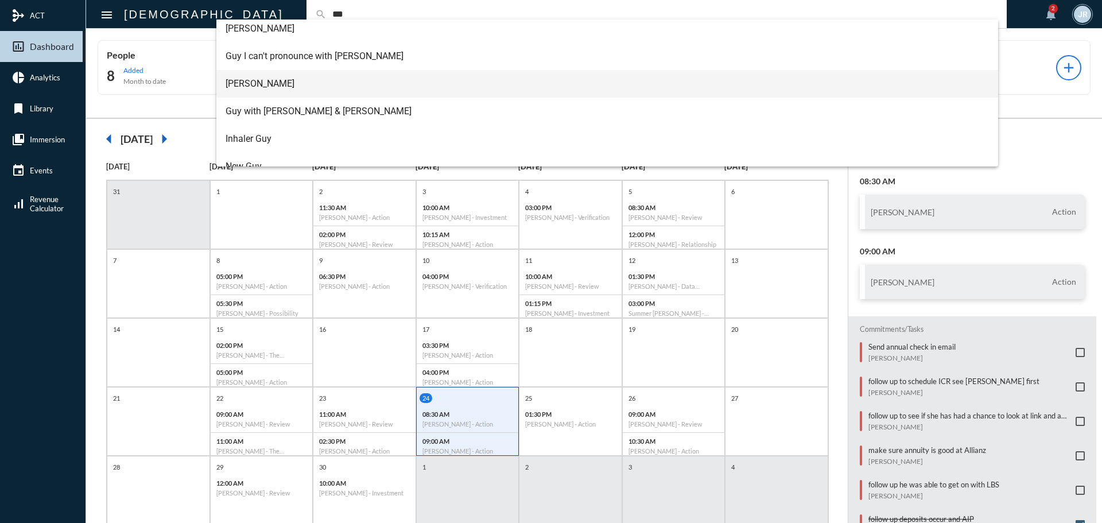
type input "***"
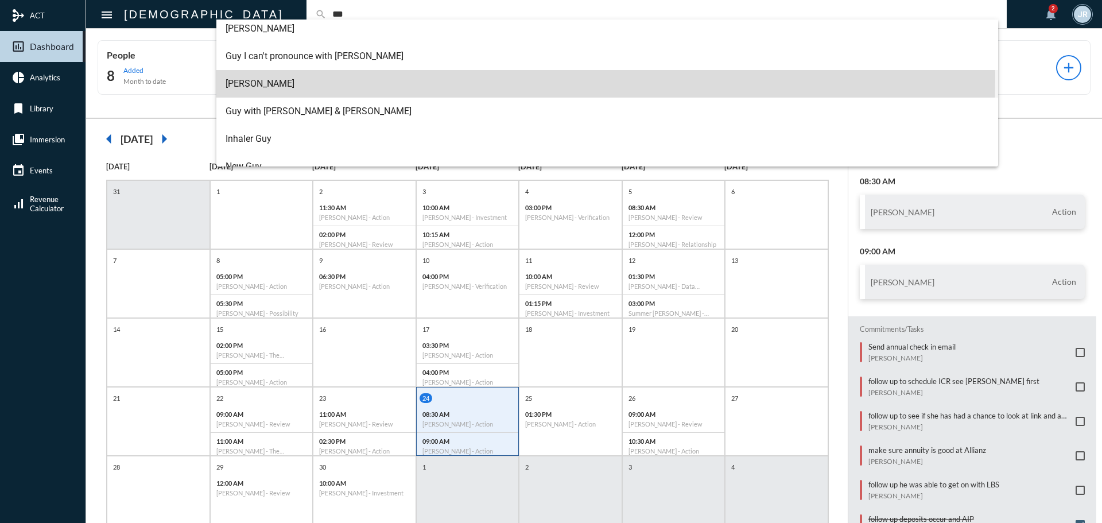
click at [262, 78] on span "Guy Verhovsky" at bounding box center [608, 84] width 764 height 28
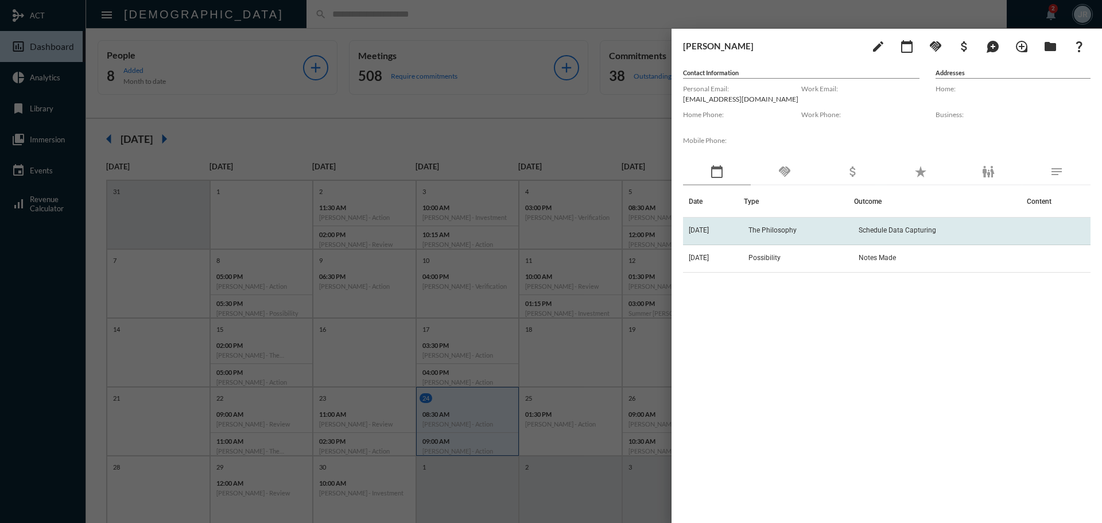
click at [769, 221] on td "The Philosophy" at bounding box center [799, 232] width 110 height 28
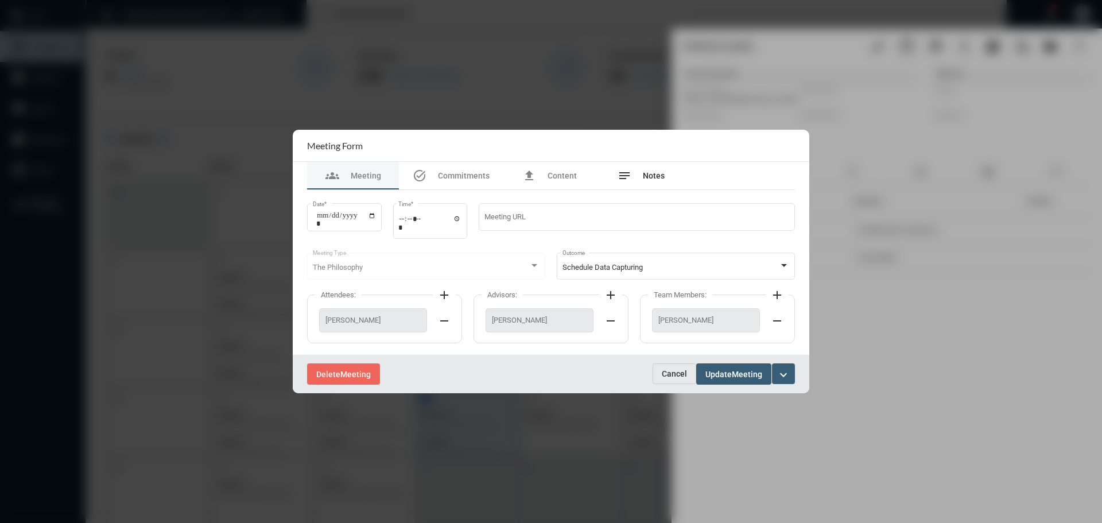
click at [650, 179] on span "Notes" at bounding box center [654, 175] width 22 height 9
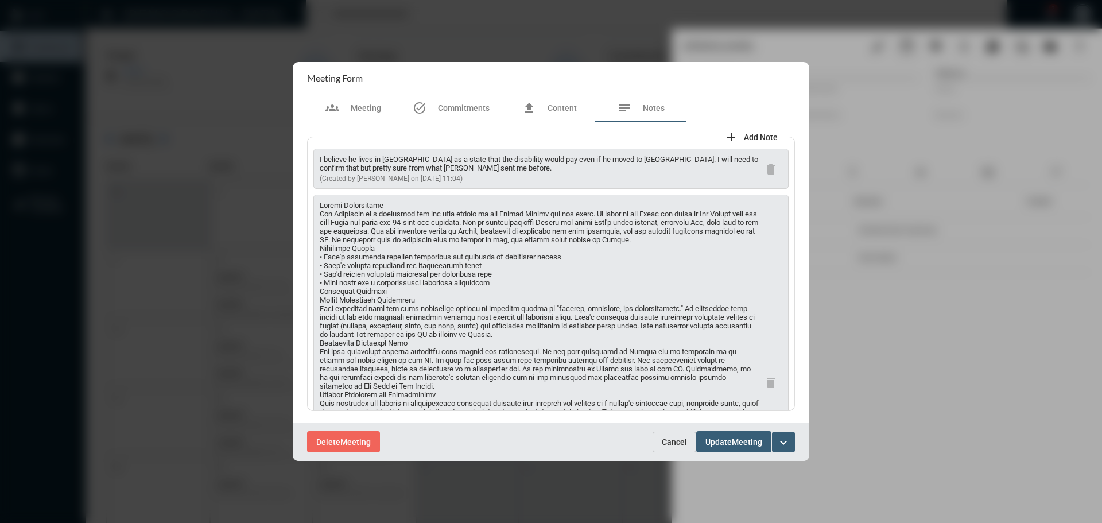
click at [663, 436] on button "Cancel" at bounding box center [675, 442] width 44 height 21
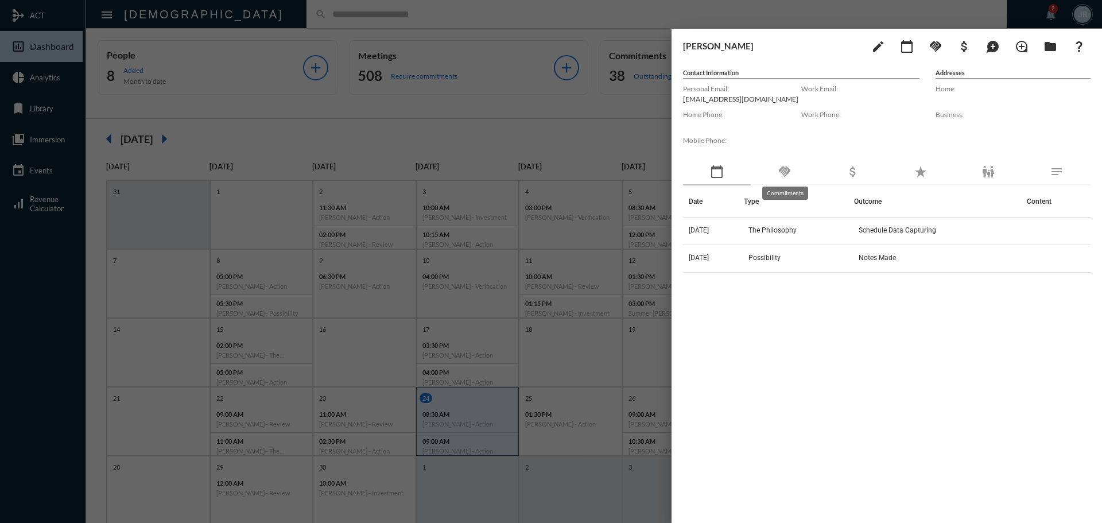
click at [784, 173] on mat-icon "handshake" at bounding box center [785, 172] width 14 height 14
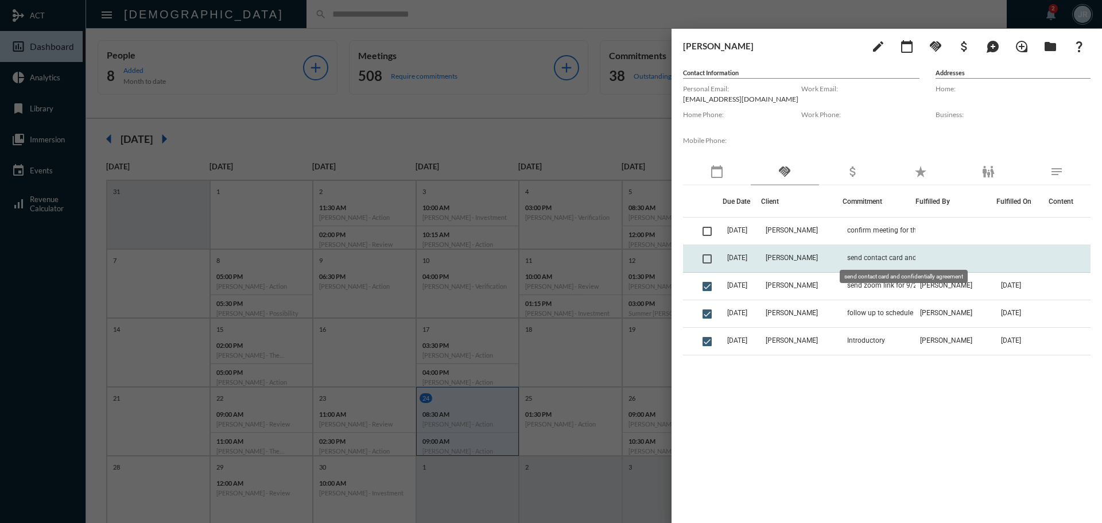
click at [870, 255] on span "send contact card and confidentially agreement" at bounding box center [904, 258] width 115 height 8
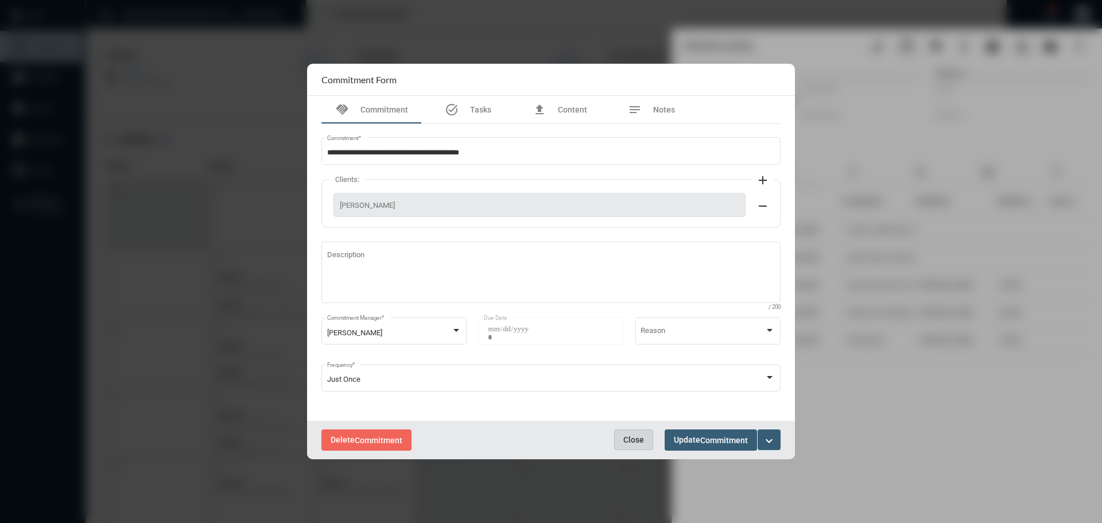
drag, startPoint x: 619, startPoint y: 431, endPoint x: 635, endPoint y: 439, distance: 18.2
click at [626, 435] on button "Close" at bounding box center [633, 439] width 39 height 21
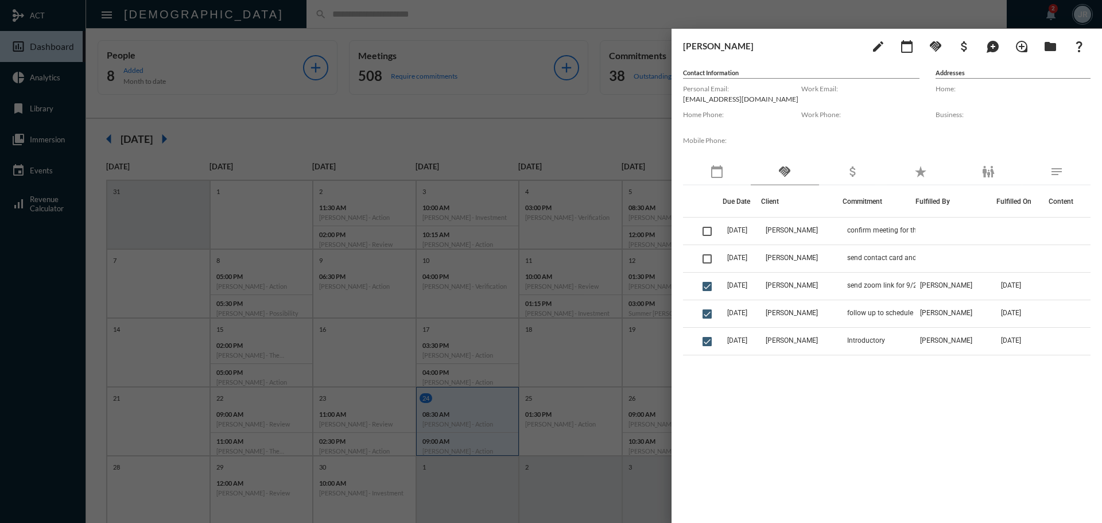
click at [405, 23] on div at bounding box center [551, 261] width 1102 height 523
